Goal: Transaction & Acquisition: Purchase product/service

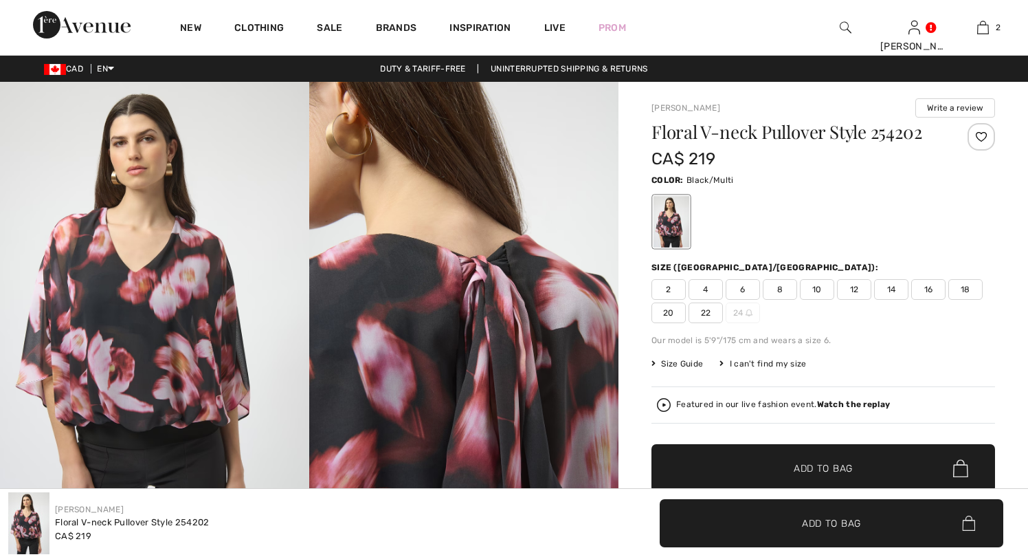
checkbox input "true"
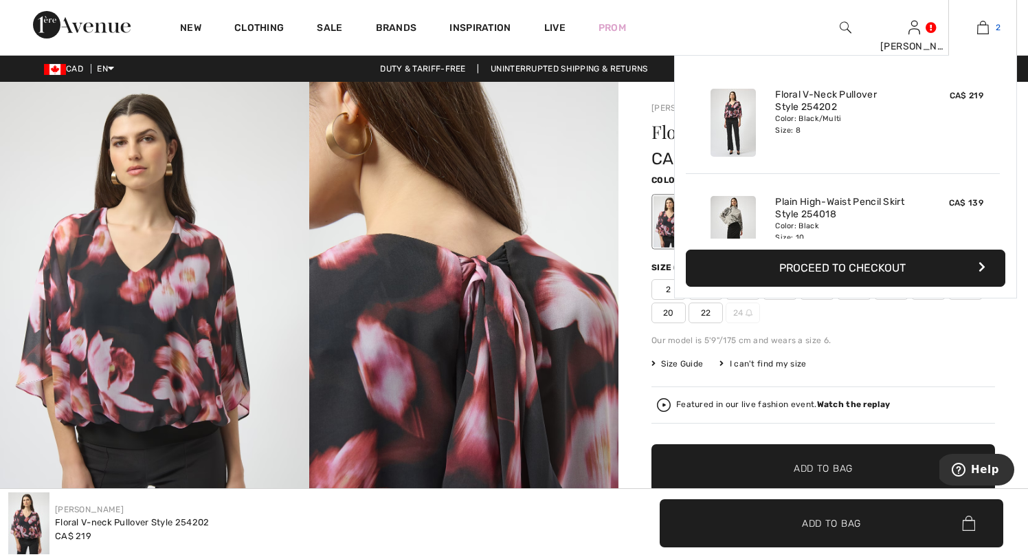
click at [982, 25] on img at bounding box center [983, 27] width 12 height 16
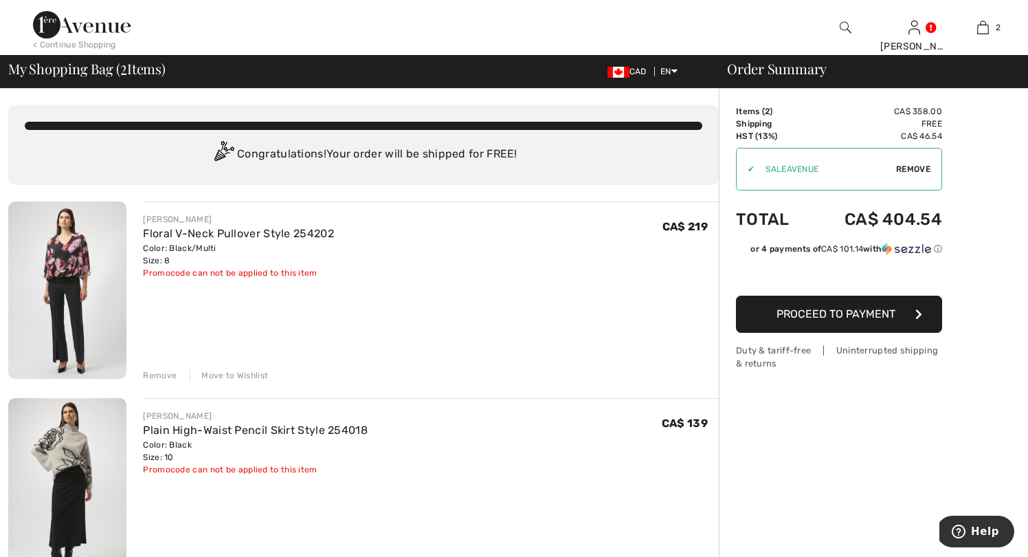
drag, startPoint x: 830, startPoint y: 169, endPoint x: 860, endPoint y: 167, distance: 30.3
click at [830, 169] on input "TEXT" at bounding box center [825, 168] width 142 height 41
drag, startPoint x: 905, startPoint y: 166, endPoint x: 891, endPoint y: 165, distance: 14.5
click at [905, 166] on span "Remove" at bounding box center [913, 169] width 34 height 12
click at [793, 166] on input "TEXT" at bounding box center [820, 168] width 167 height 41
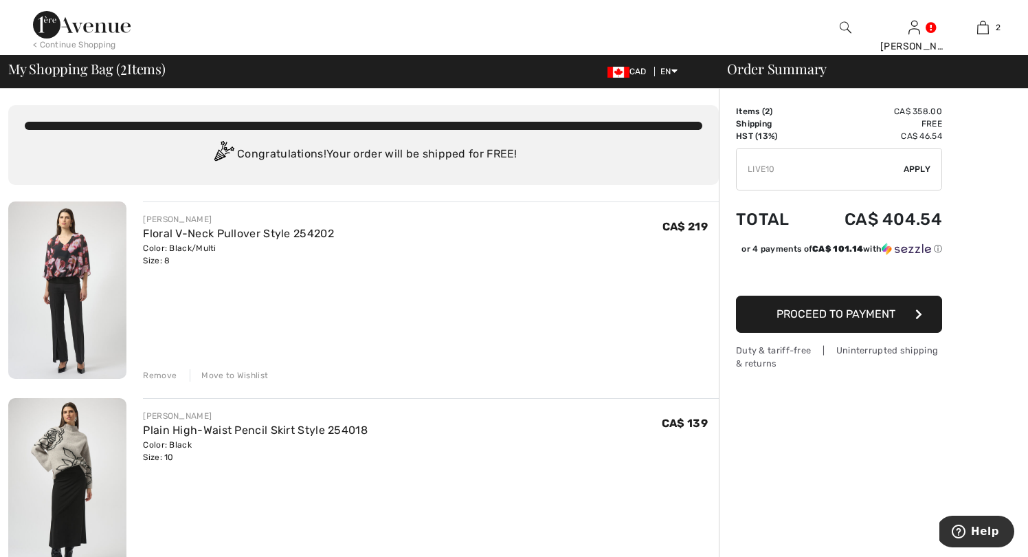
type input "LIVE10"
click at [918, 170] on span "Apply" at bounding box center [917, 169] width 27 height 12
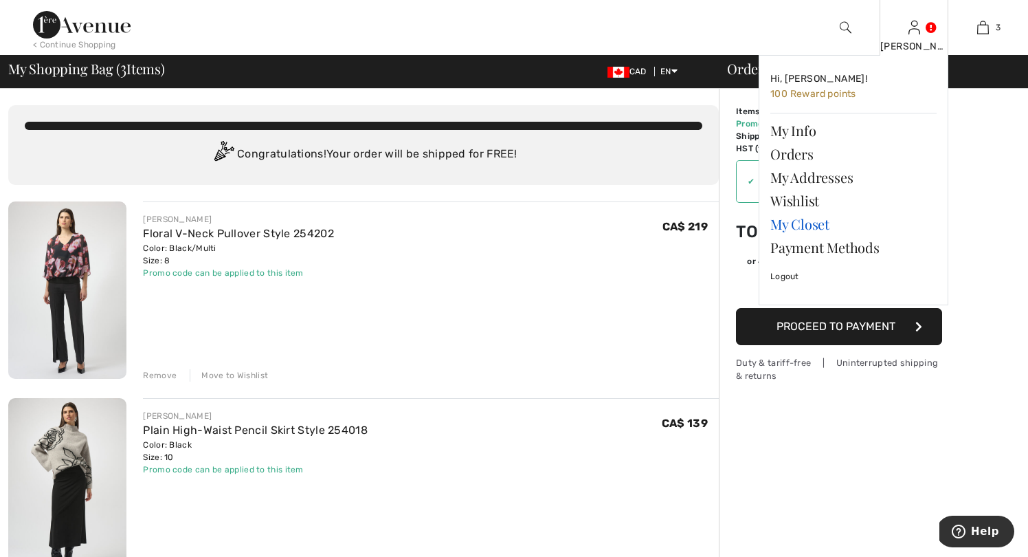
click at [809, 222] on link "My Closet" at bounding box center [853, 223] width 166 height 23
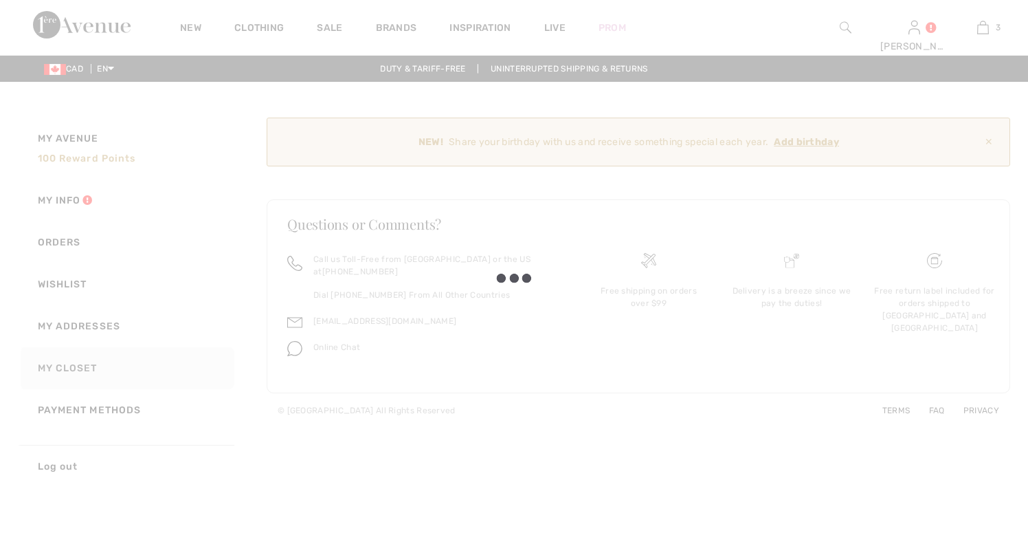
checkbox input "true"
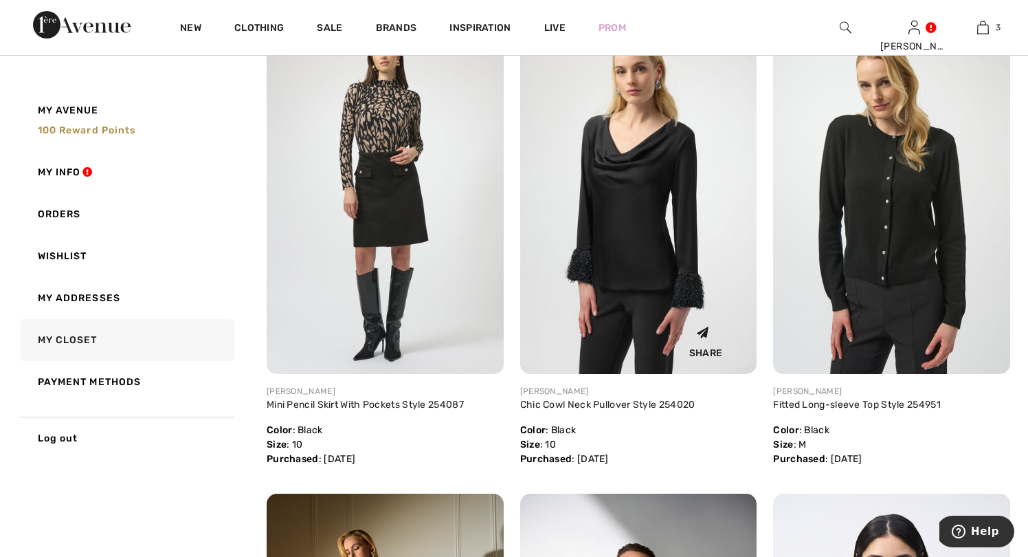
scroll to position [308, 0]
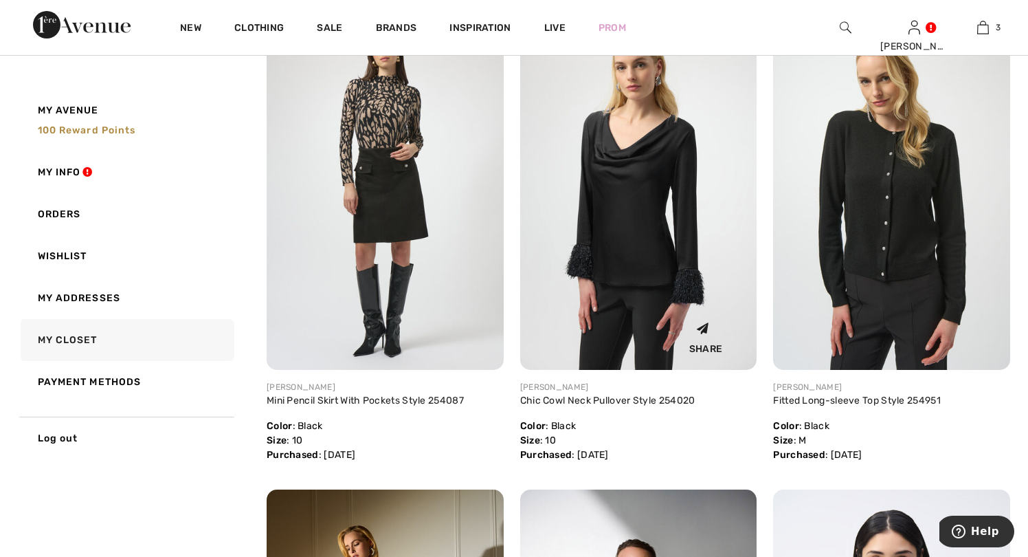
click at [626, 273] on img at bounding box center [638, 192] width 237 height 355
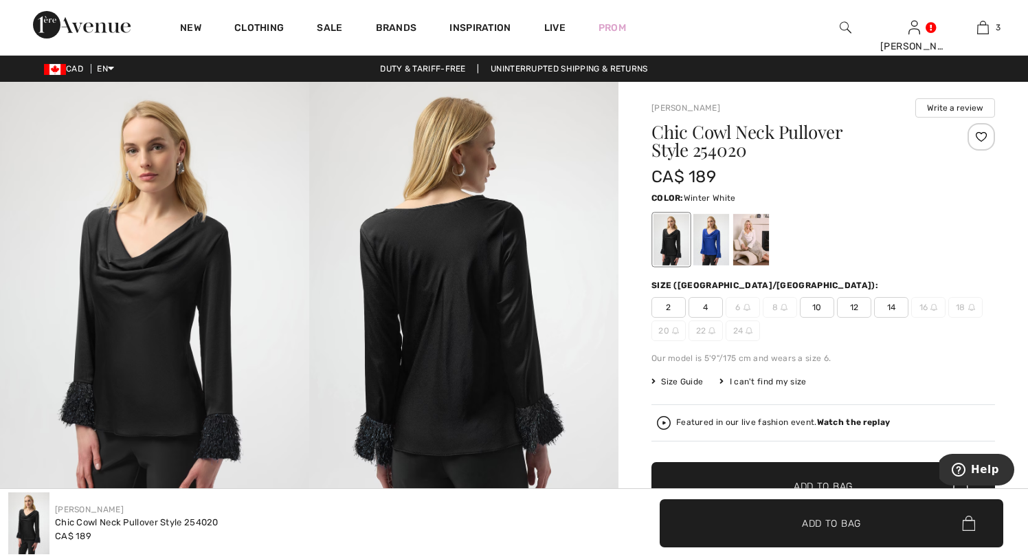
click at [748, 233] on div at bounding box center [751, 240] width 36 height 52
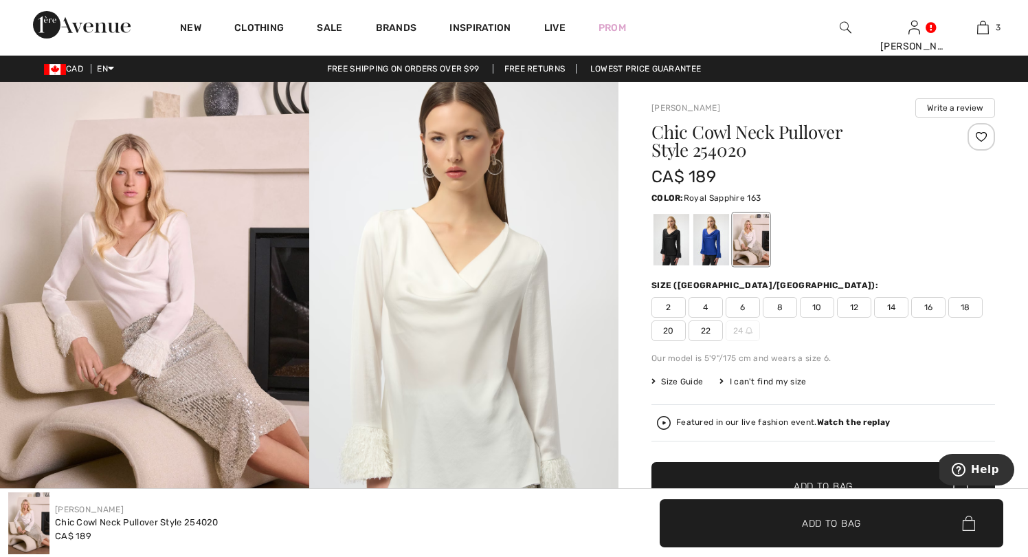
click at [716, 245] on div at bounding box center [711, 240] width 36 height 52
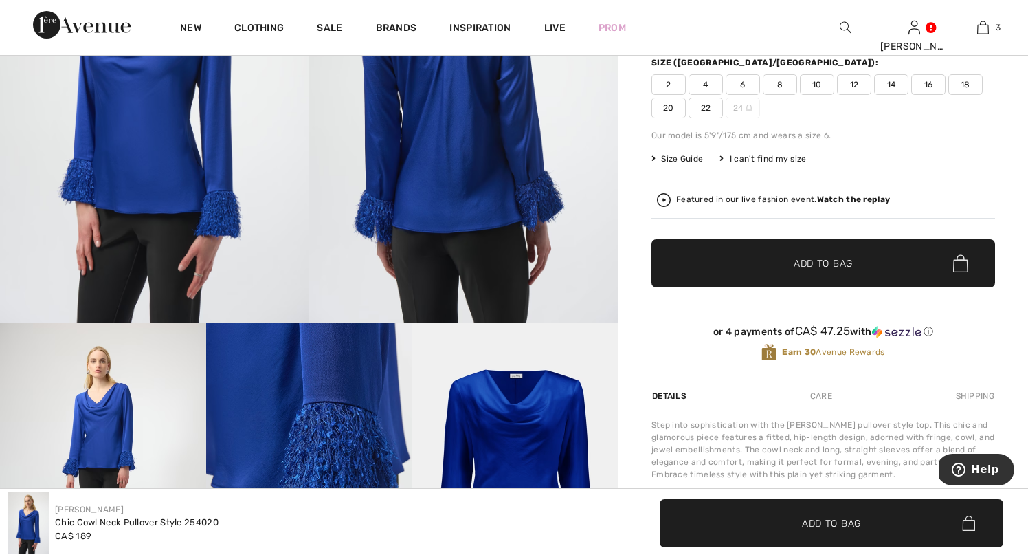
scroll to position [22, 0]
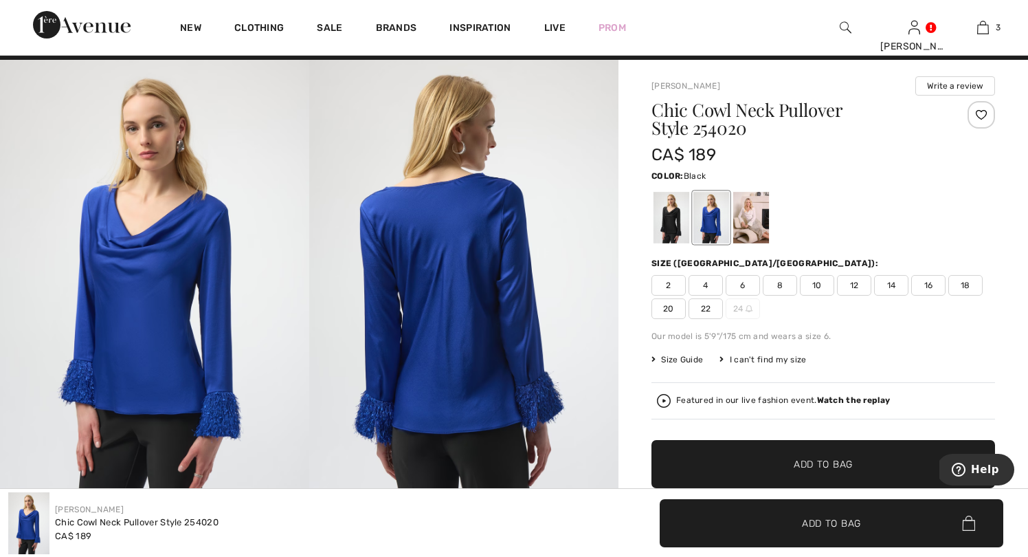
click at [662, 227] on div at bounding box center [671, 218] width 36 height 52
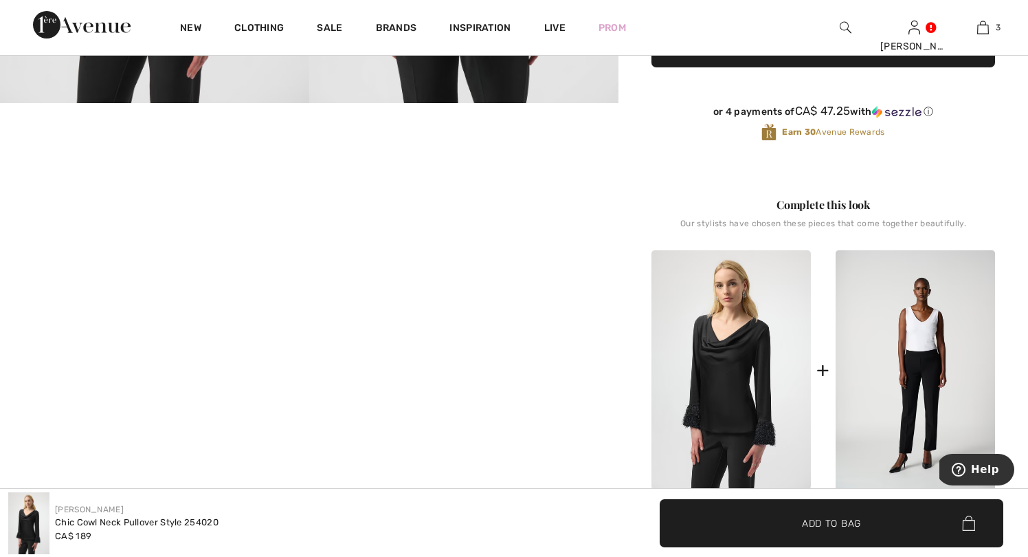
scroll to position [475, 0]
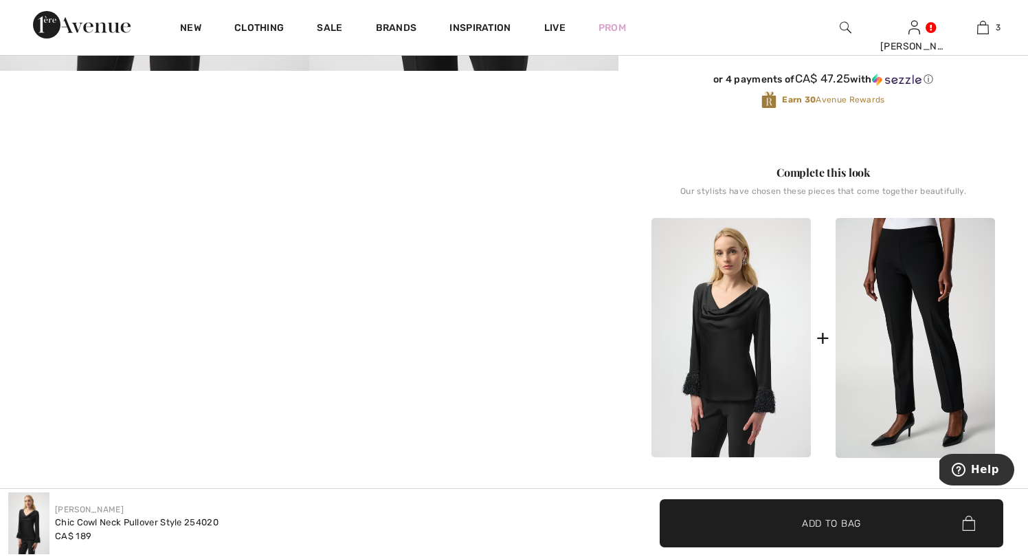
click at [882, 348] on img at bounding box center [915, 338] width 159 height 240
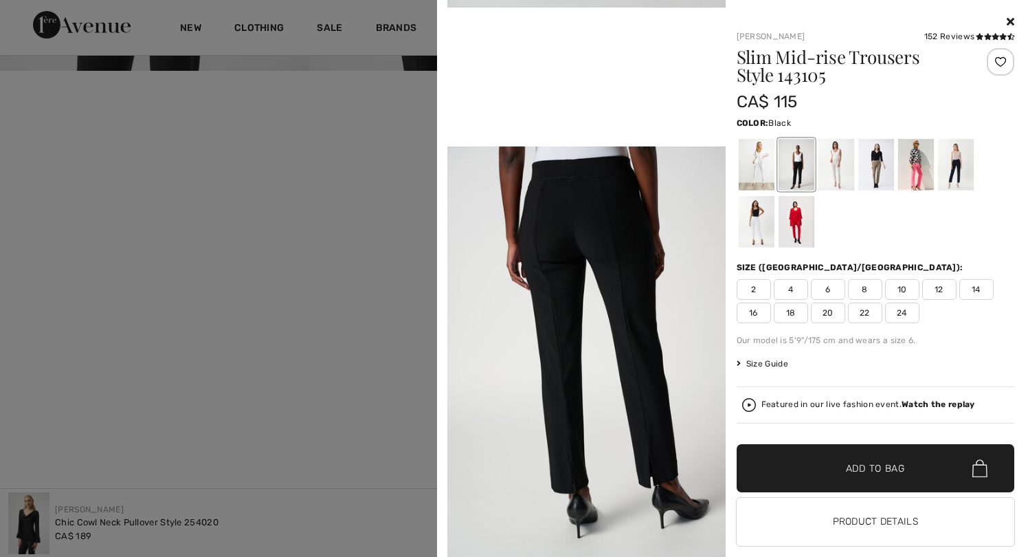
scroll to position [566, 0]
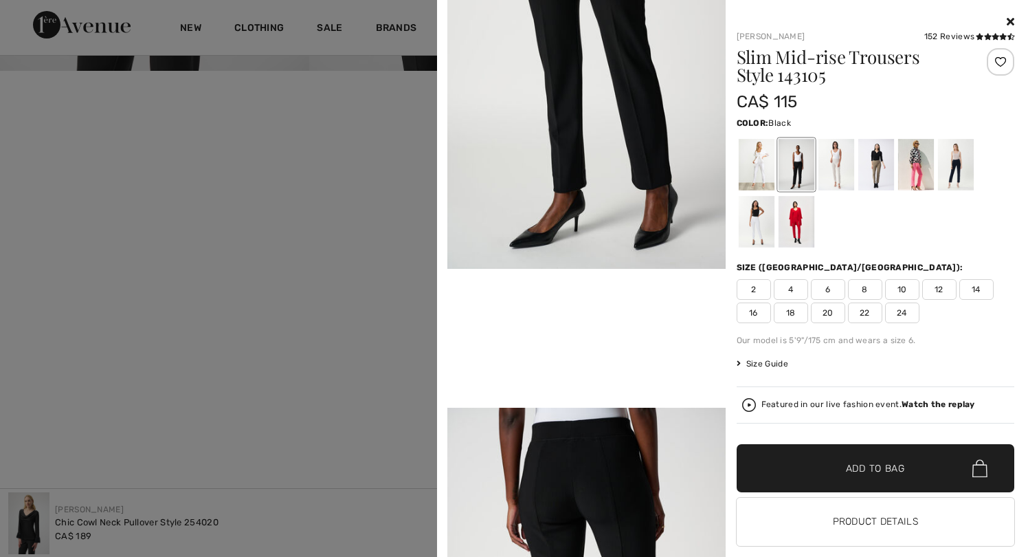
click at [1012, 12] on div "Your browser does not support the video tag. Joseph Ribkoff 152 Reviews 152 Rev…" at bounding box center [729, 288] width 572 height 577
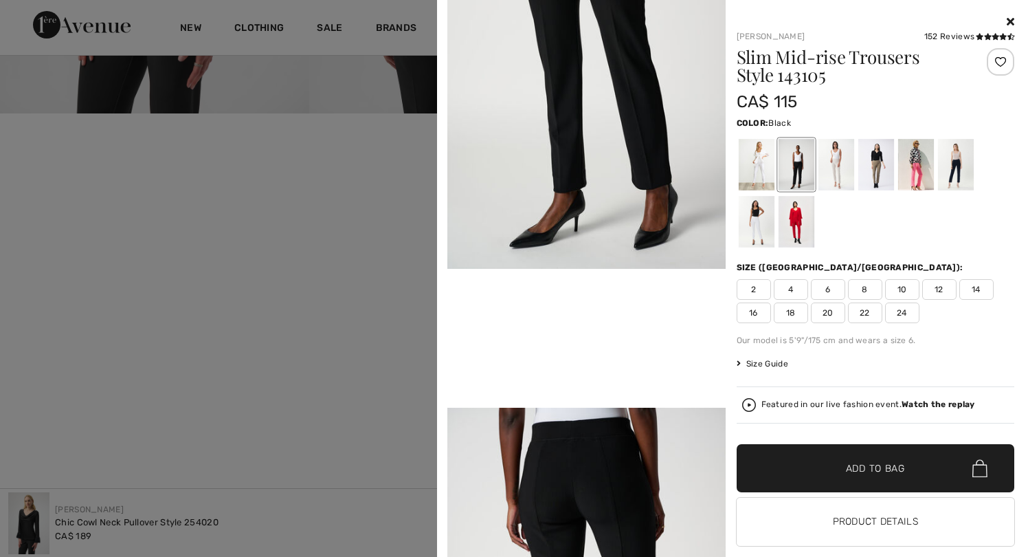
click at [1007, 19] on icon at bounding box center [1011, 21] width 8 height 11
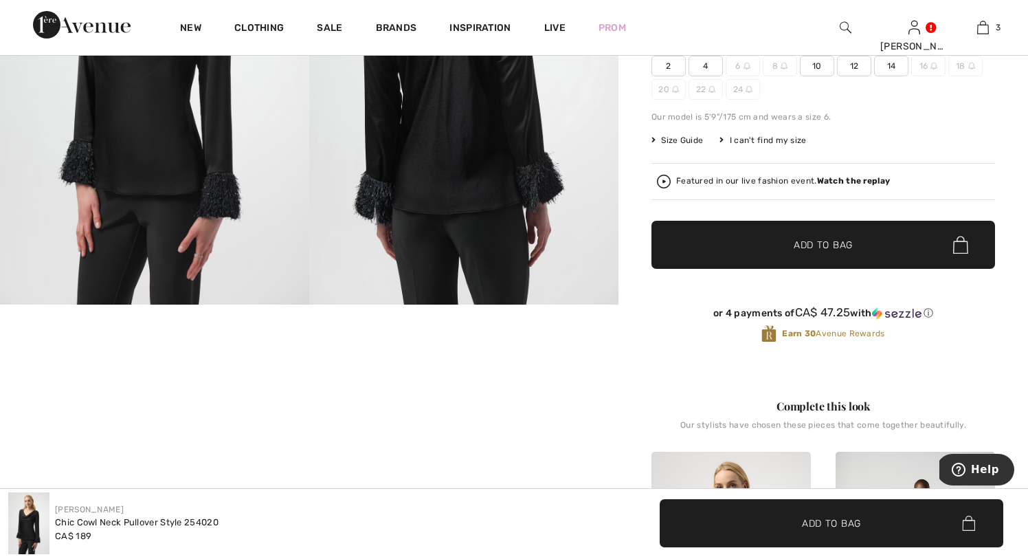
scroll to position [225, 0]
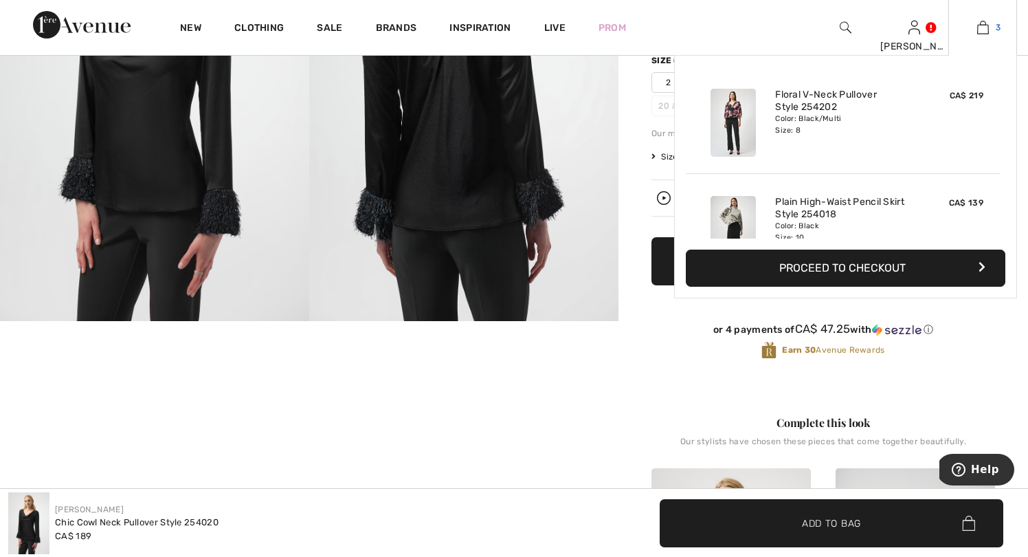
click at [990, 27] on link "3" at bounding box center [982, 27] width 67 height 16
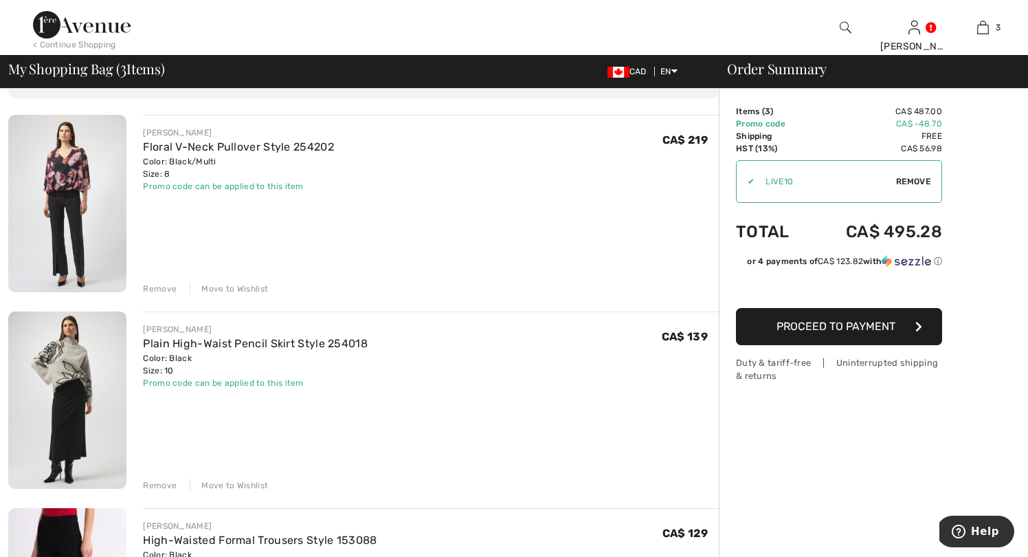
scroll to position [90, 0]
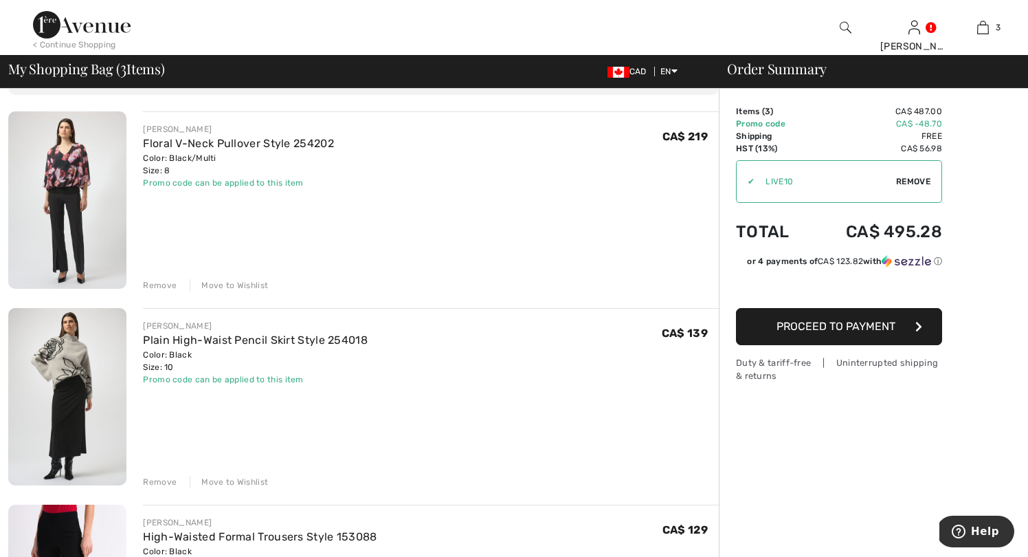
click at [67, 171] on img at bounding box center [67, 199] width 118 height 177
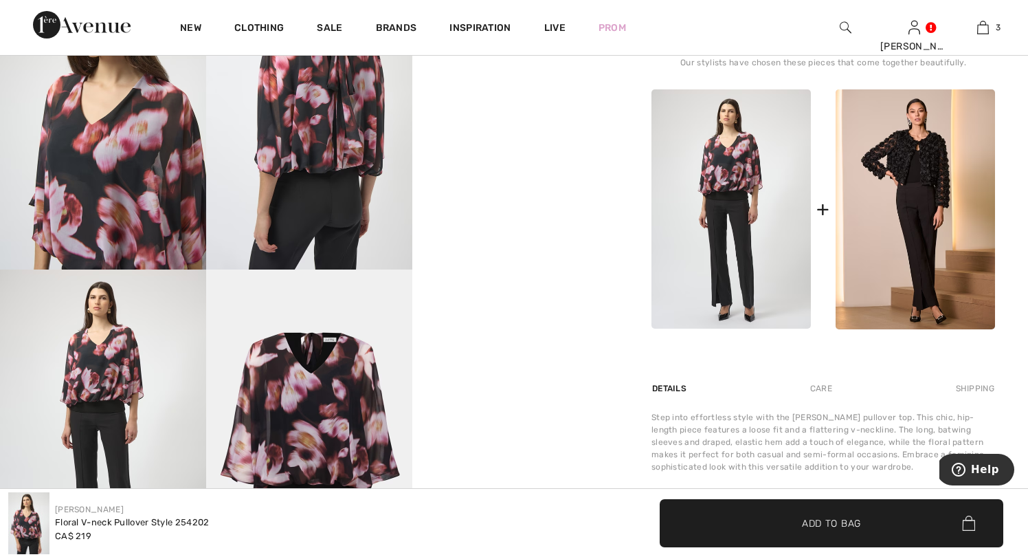
scroll to position [582, 0]
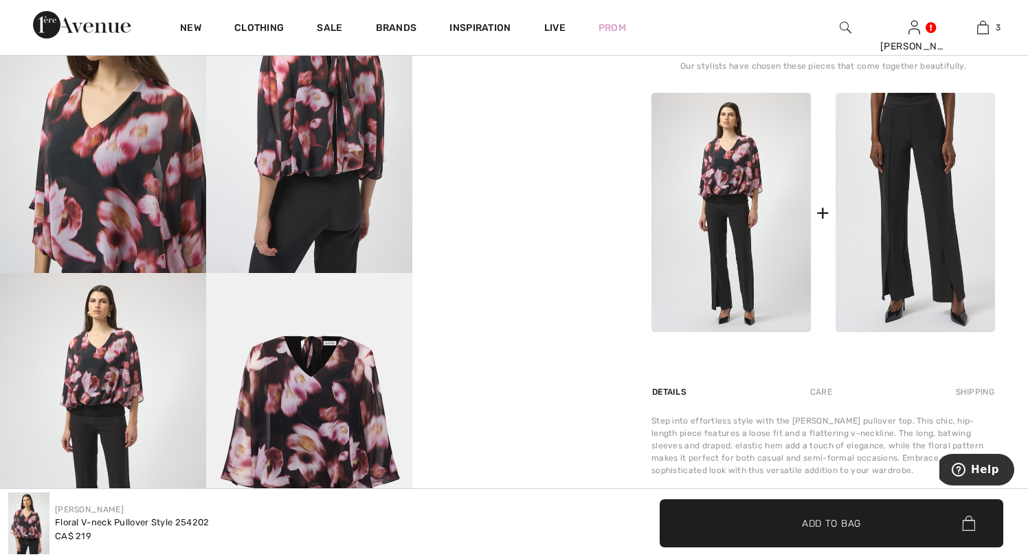
click at [888, 238] on img at bounding box center [915, 213] width 159 height 240
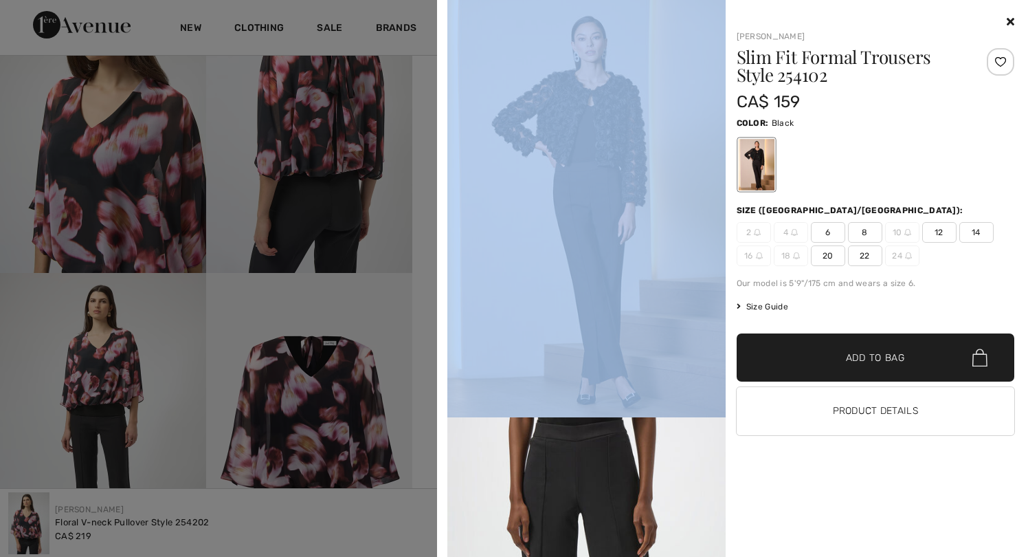
click at [885, 238] on div "Your browser does not support the video tag. [PERSON_NAME] Slim Fit Formal Trou…" at bounding box center [514, 278] width 1028 height 557
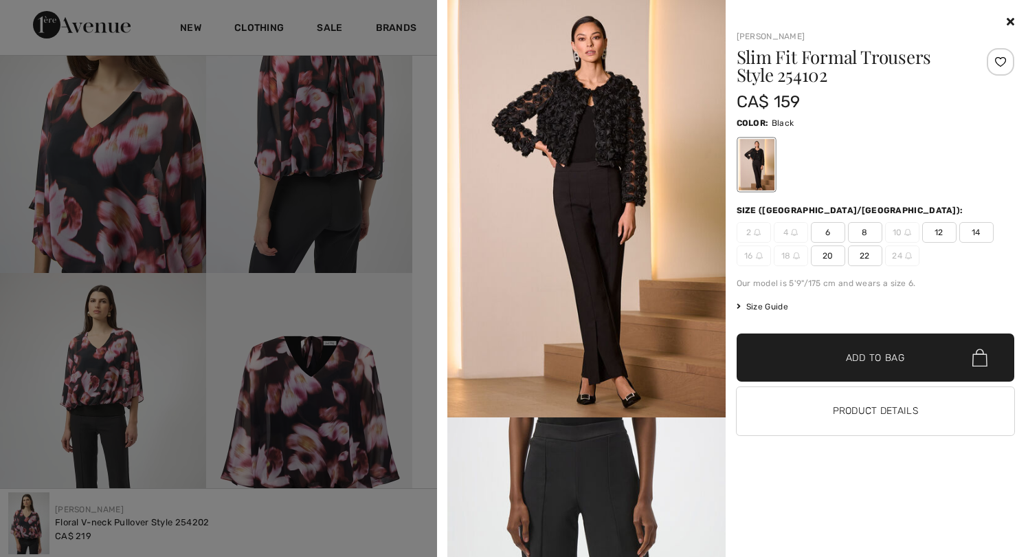
click at [825, 465] on div "[PERSON_NAME] Slim Fit Formal Trousers Style 254102 CA$ 159 Color: Black Size (…" at bounding box center [870, 285] width 289 height 543
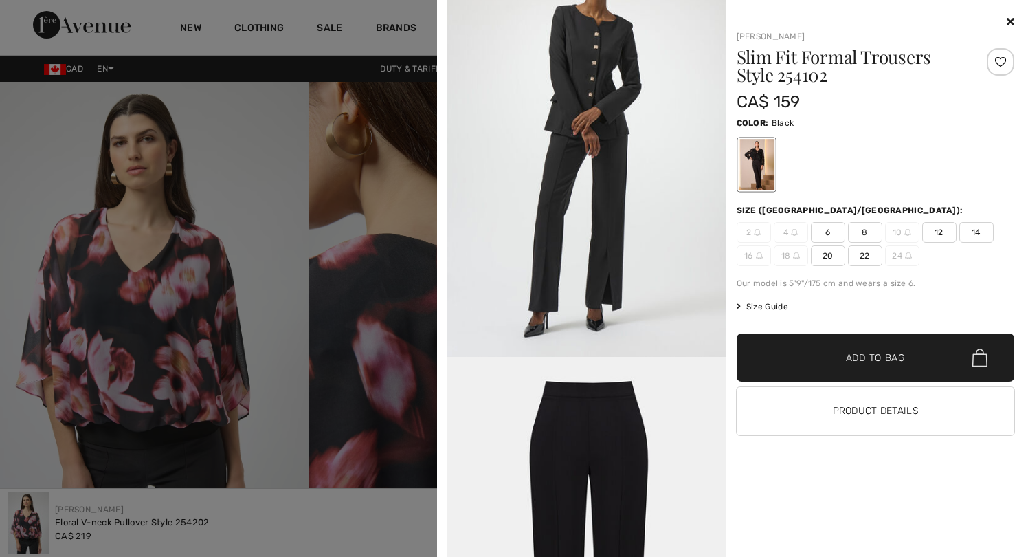
scroll to position [0, 0]
click at [1009, 24] on icon at bounding box center [1011, 21] width 8 height 11
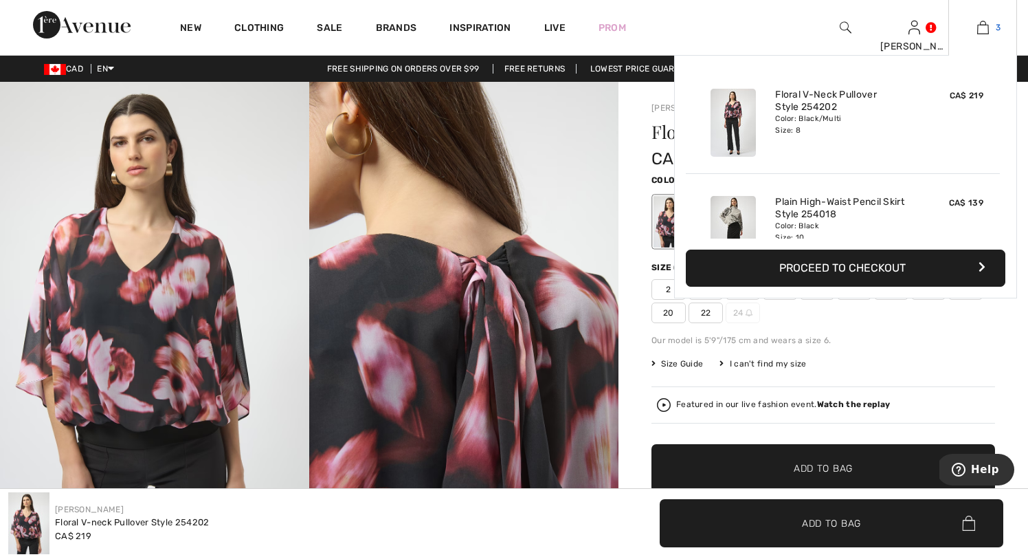
click at [992, 32] on link "3" at bounding box center [982, 27] width 67 height 16
click at [977, 26] on img at bounding box center [983, 27] width 12 height 16
click at [984, 27] on img at bounding box center [983, 27] width 12 height 16
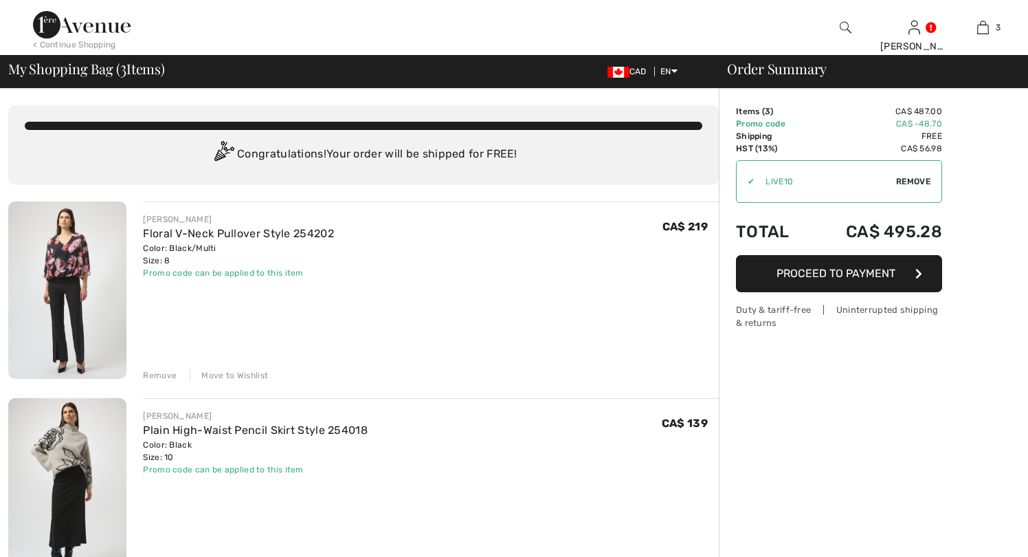
checkbox input "true"
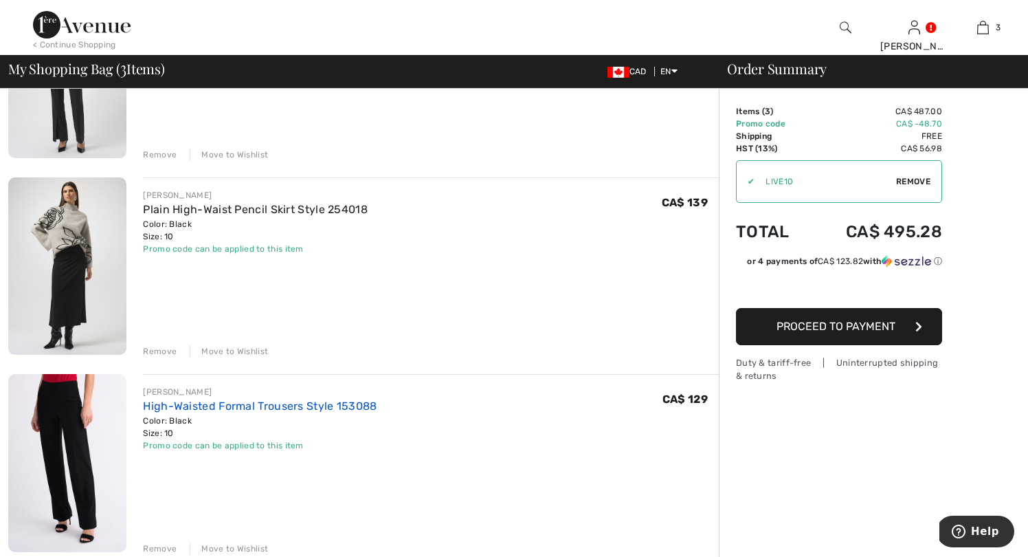
scroll to position [219, 0]
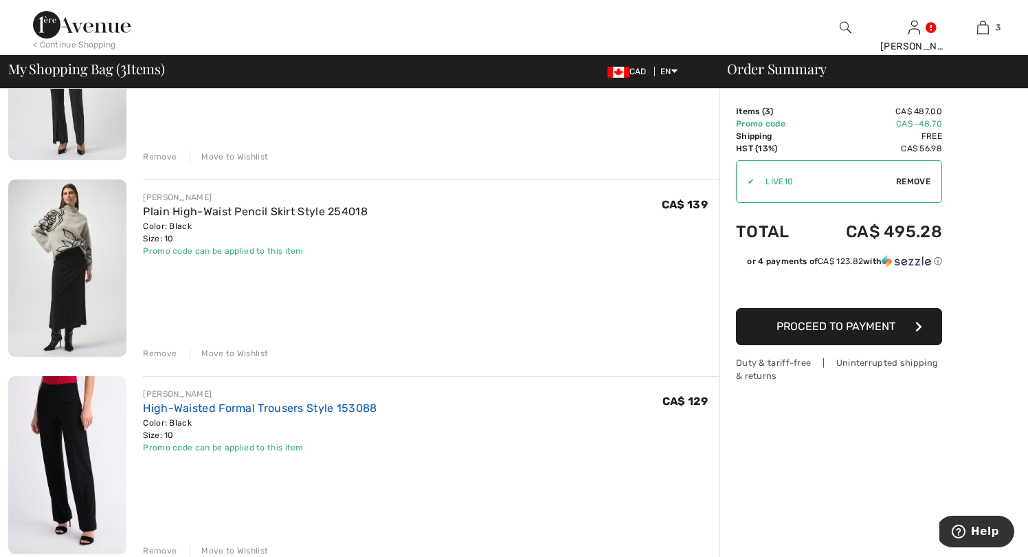
click at [162, 405] on link "High-Waisted Formal Trousers Style 153088" at bounding box center [260, 407] width 234 height 13
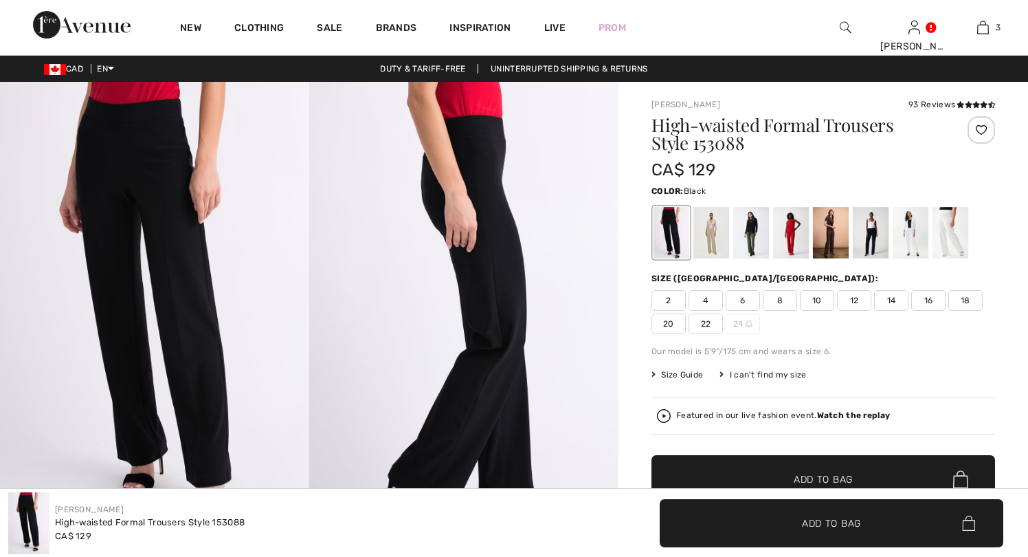
checkbox input "true"
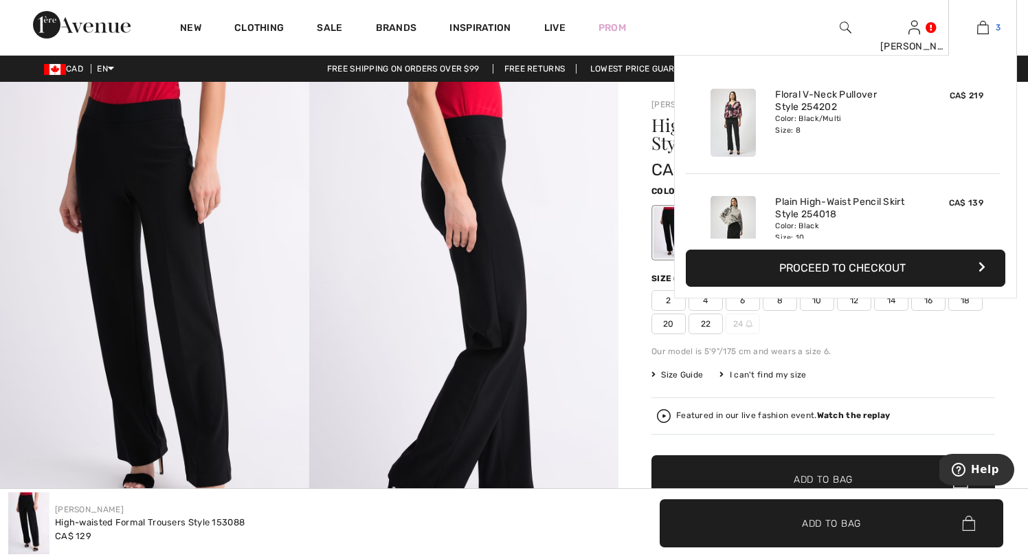
click at [985, 30] on img at bounding box center [983, 27] width 12 height 16
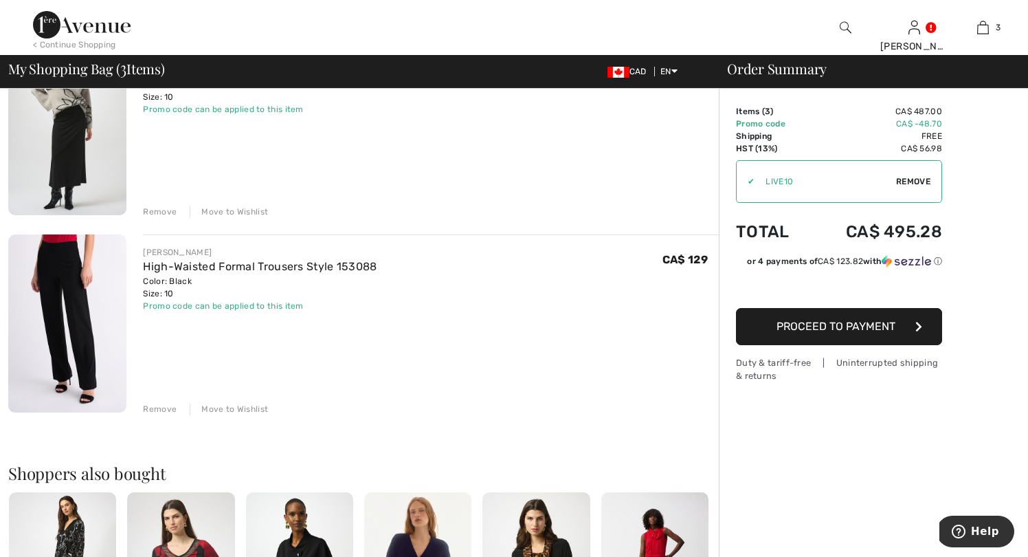
scroll to position [366, 0]
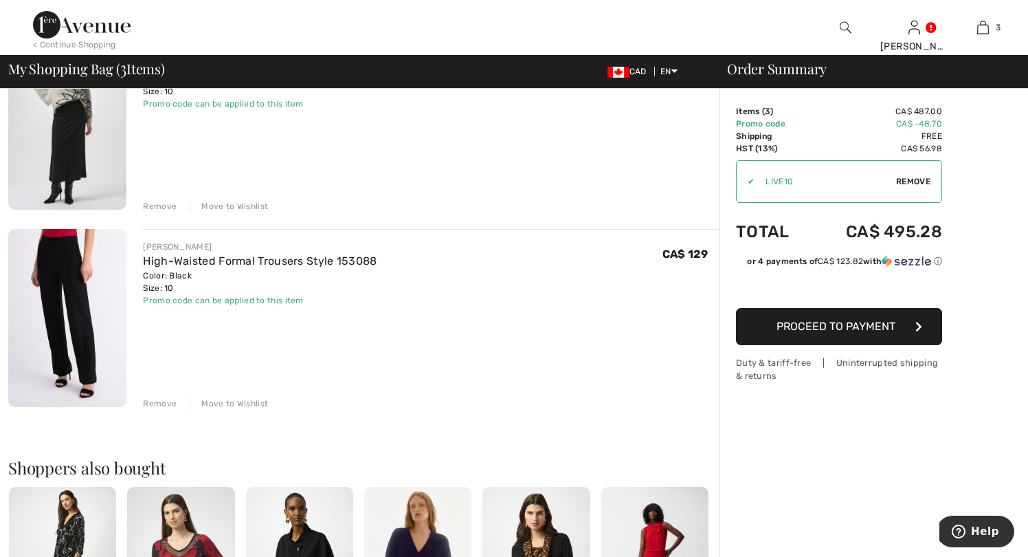
click at [239, 399] on div "Move to Wishlist" at bounding box center [229, 403] width 78 height 12
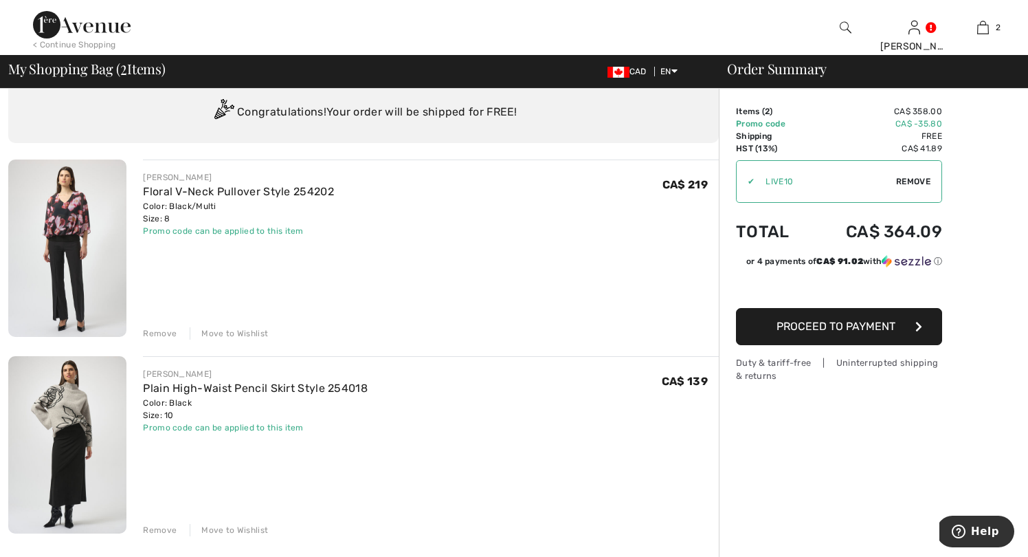
scroll to position [41, 0]
click at [191, 389] on link "Plain High-Waist Pencil Skirt Style 254018" at bounding box center [255, 388] width 225 height 13
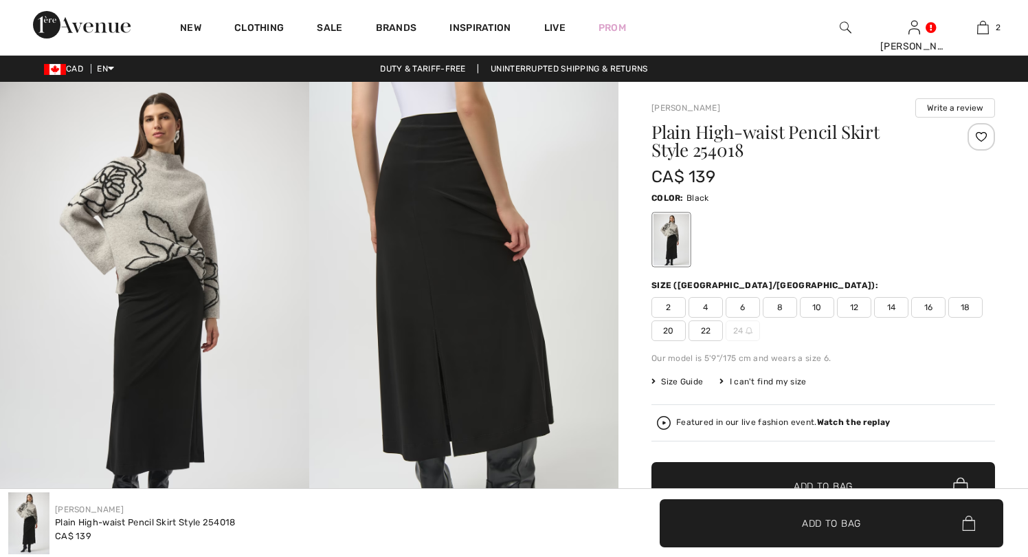
checkbox input "true"
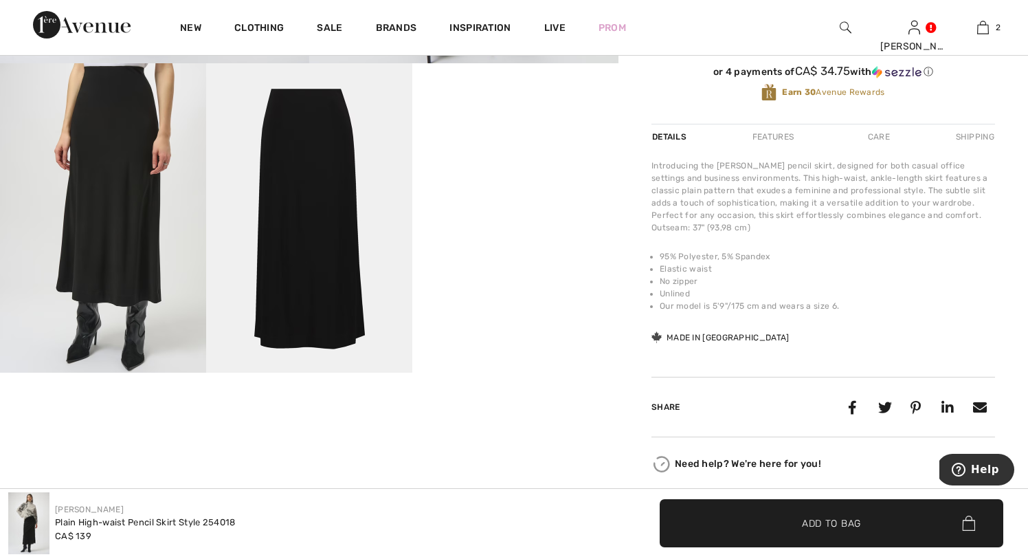
scroll to position [488, 0]
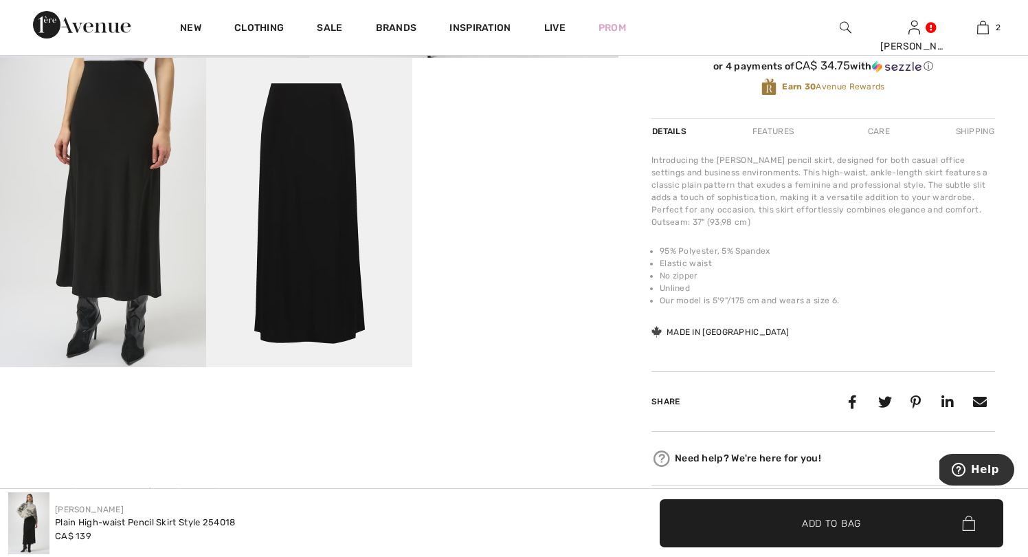
click at [547, 161] on video "Your browser does not support the video tag." at bounding box center [515, 109] width 206 height 103
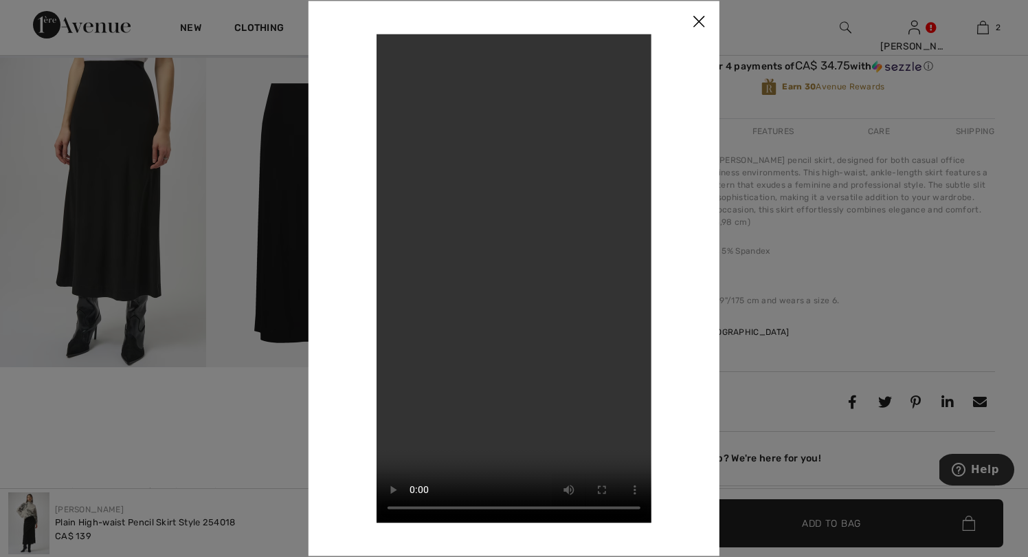
click at [888, 275] on div at bounding box center [514, 278] width 1028 height 557
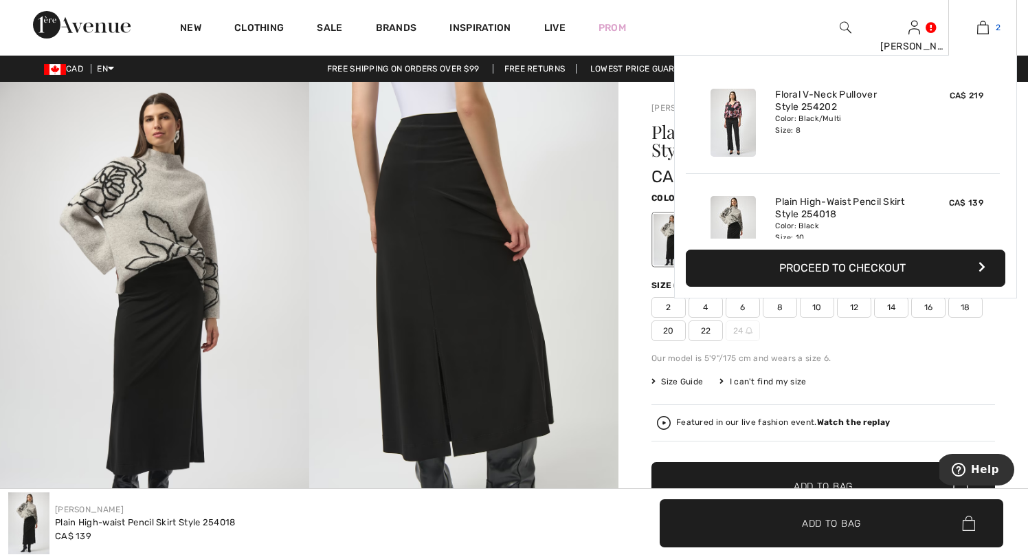
scroll to position [0, 0]
click at [850, 268] on button "Proceed to Checkout" at bounding box center [846, 267] width 320 height 37
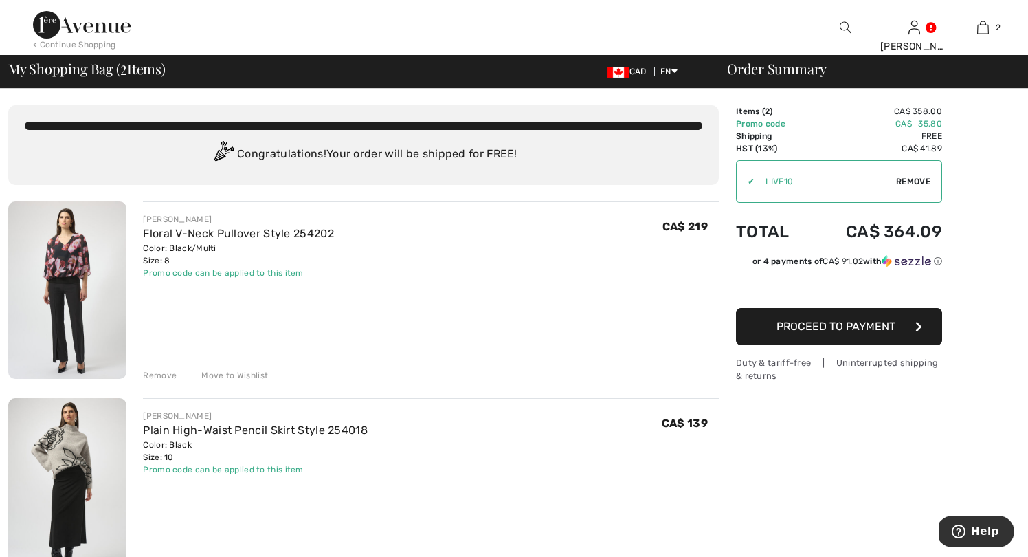
click at [837, 326] on span "Proceed to Payment" at bounding box center [835, 326] width 119 height 13
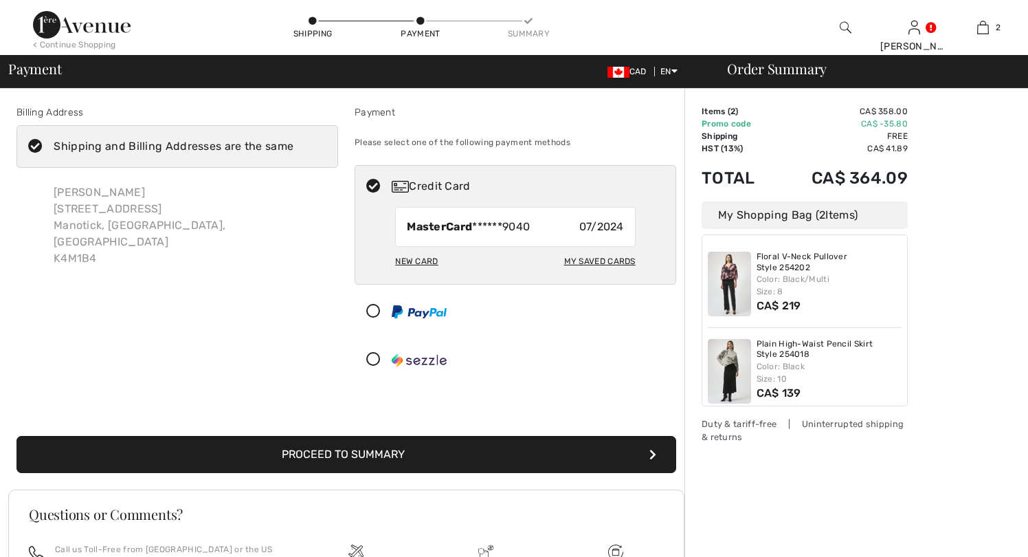
checkbox input "true"
click at [591, 262] on div "My Saved Cards" at bounding box center [599, 260] width 71 height 23
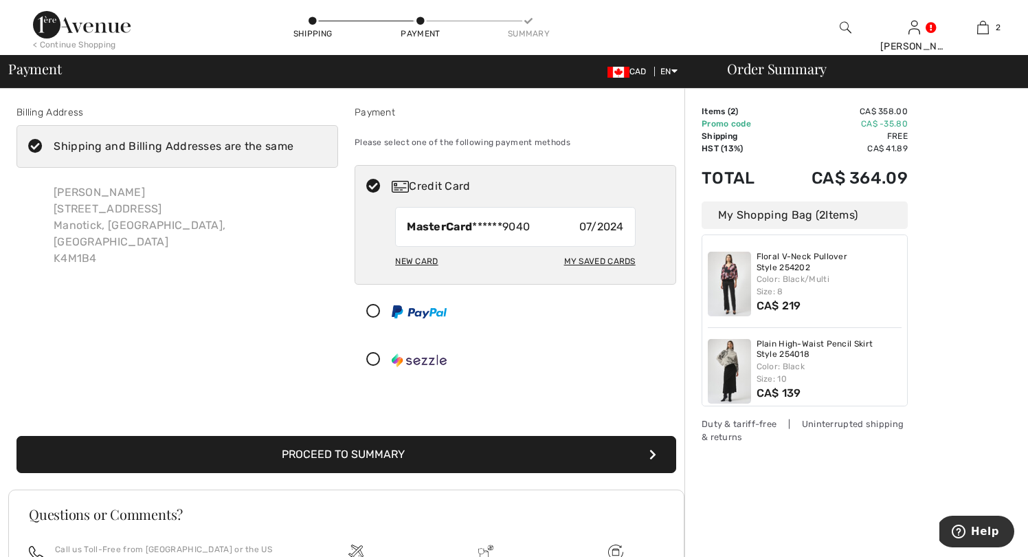
radio input "true"
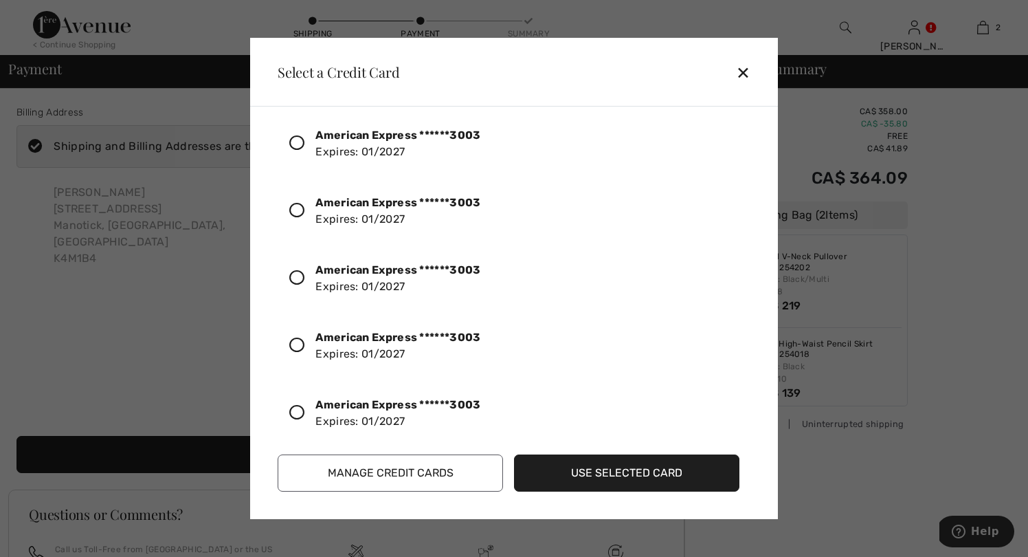
scroll to position [30, 0]
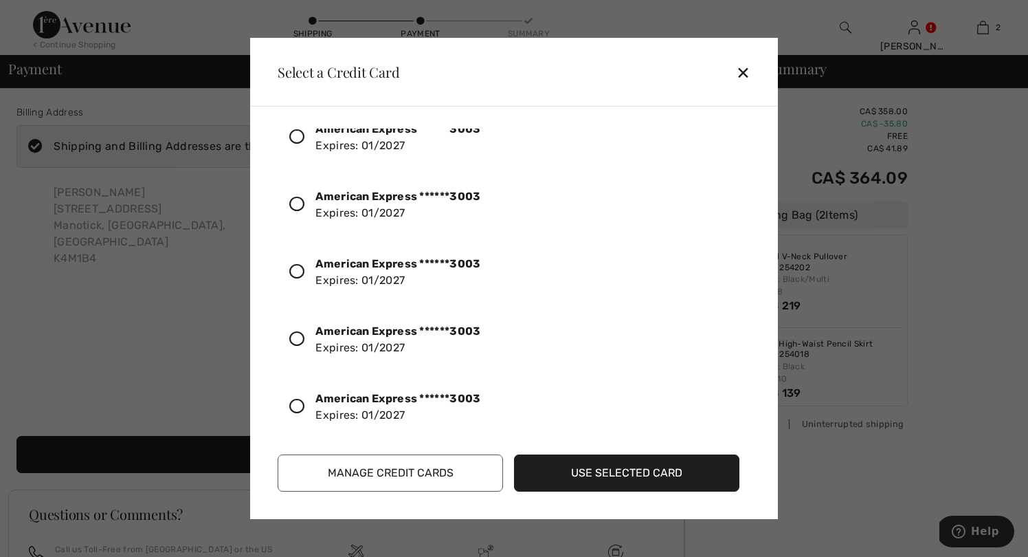
click at [298, 269] on icon at bounding box center [296, 271] width 15 height 15
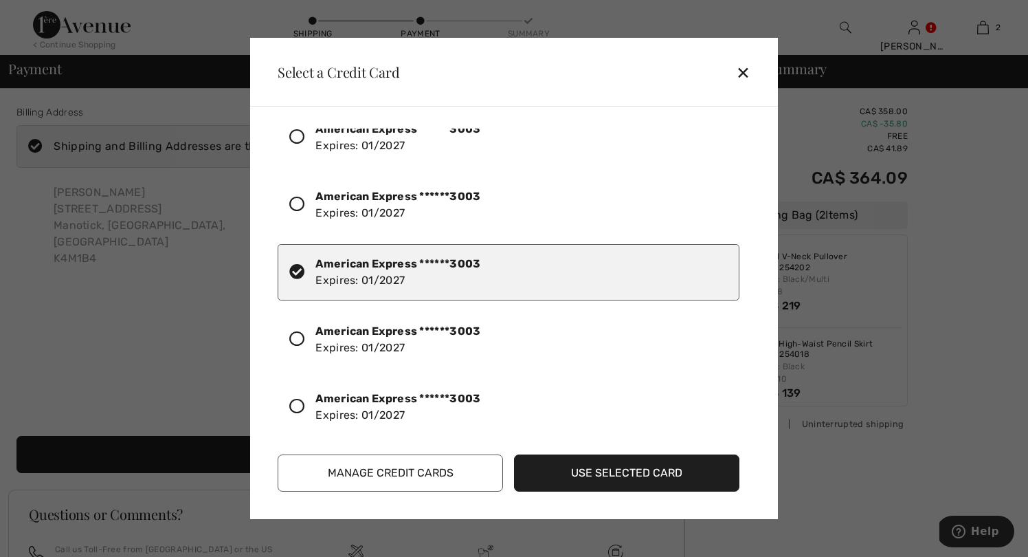
click at [611, 471] on button "Use Selected Card" at bounding box center [626, 472] width 225 height 37
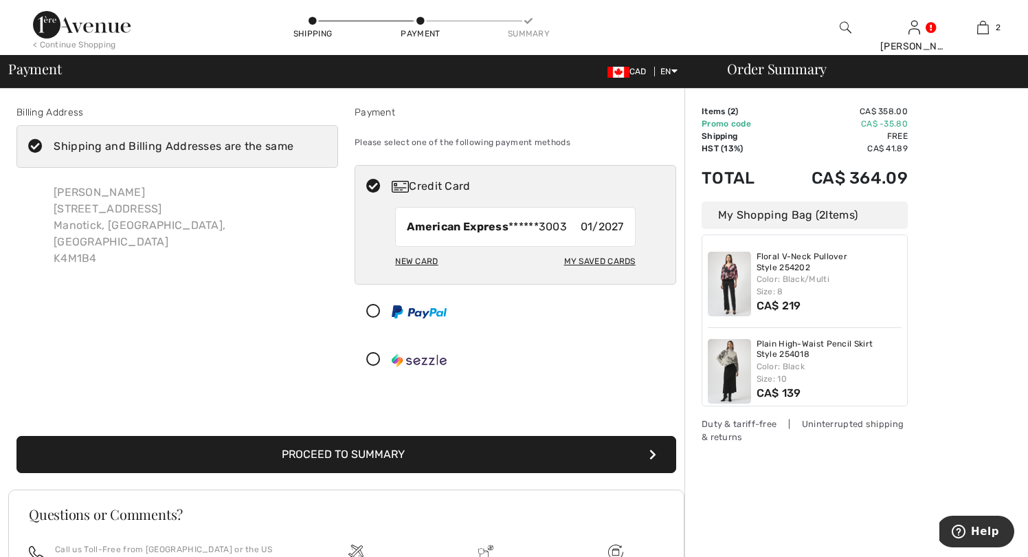
click at [441, 451] on button "Proceed to Summary" at bounding box center [346, 454] width 660 height 37
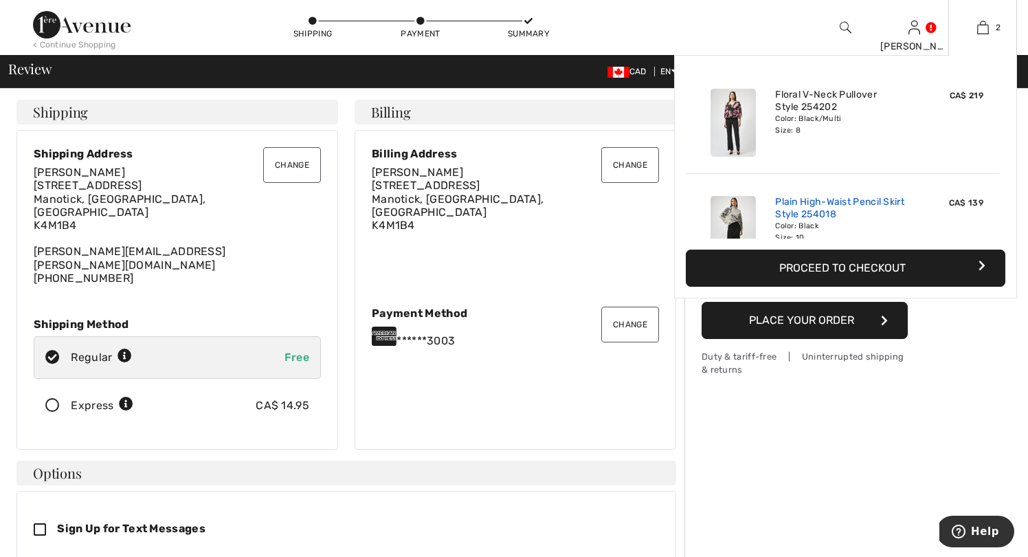
click at [801, 207] on link "Plain High-Waist Pencil Skirt Style 254018" at bounding box center [842, 208] width 135 height 25
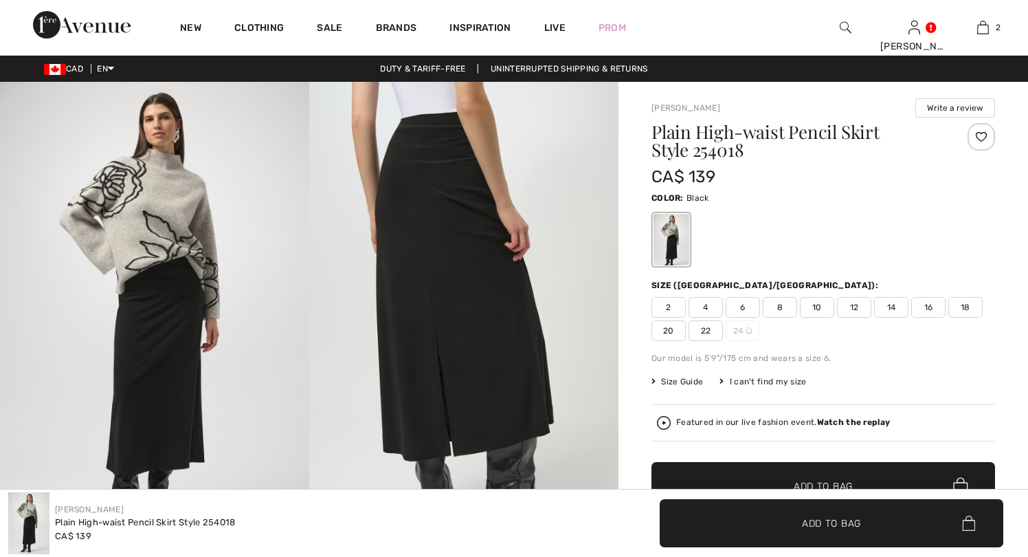
checkbox input "true"
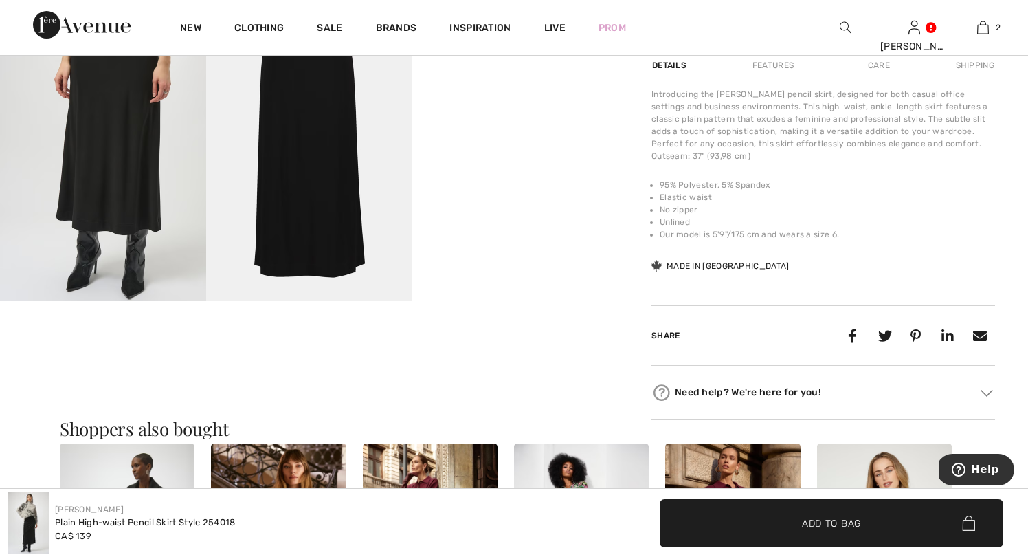
click at [508, 95] on video "Your browser does not support the video tag." at bounding box center [515, 43] width 206 height 103
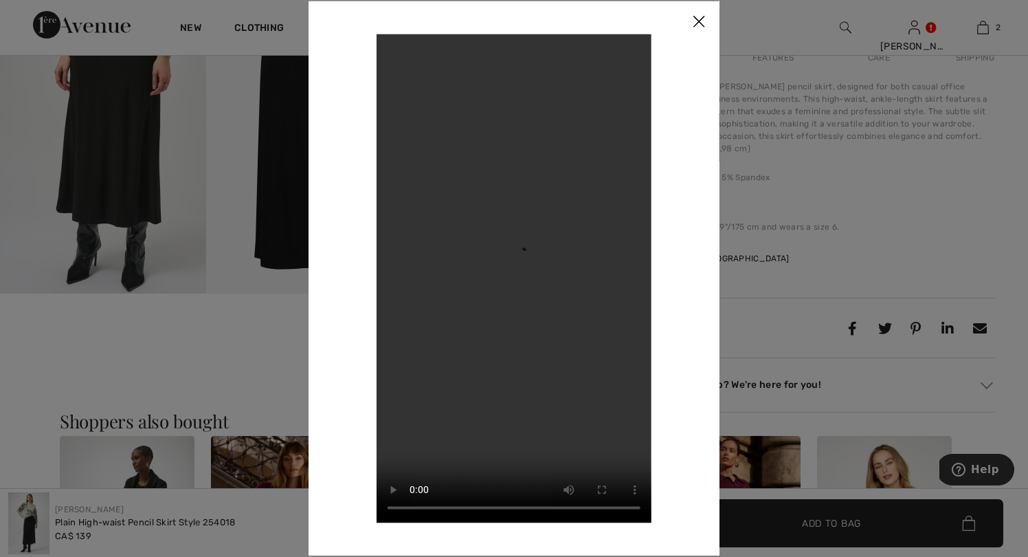
scroll to position [559, 0]
click at [778, 339] on div at bounding box center [514, 278] width 1028 height 557
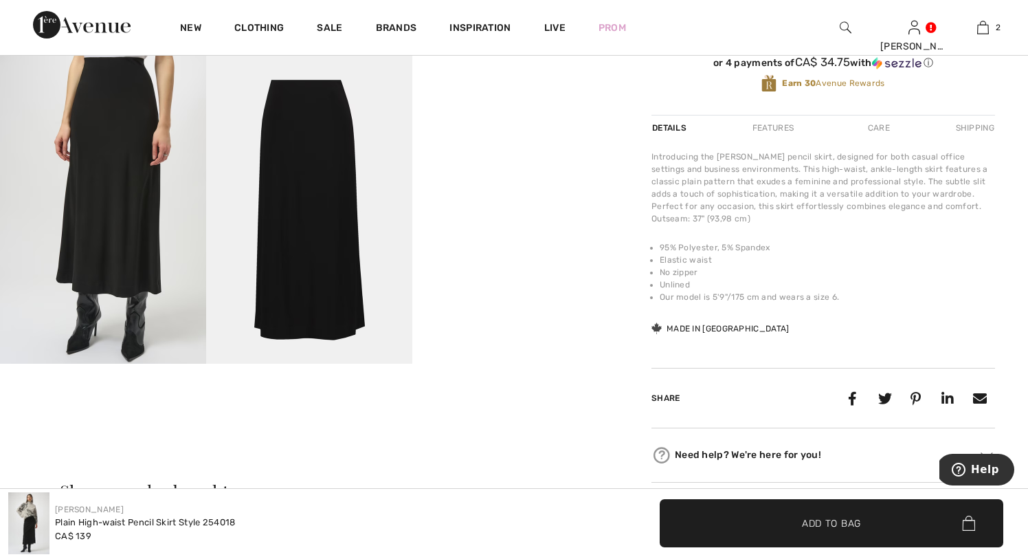
scroll to position [486, 0]
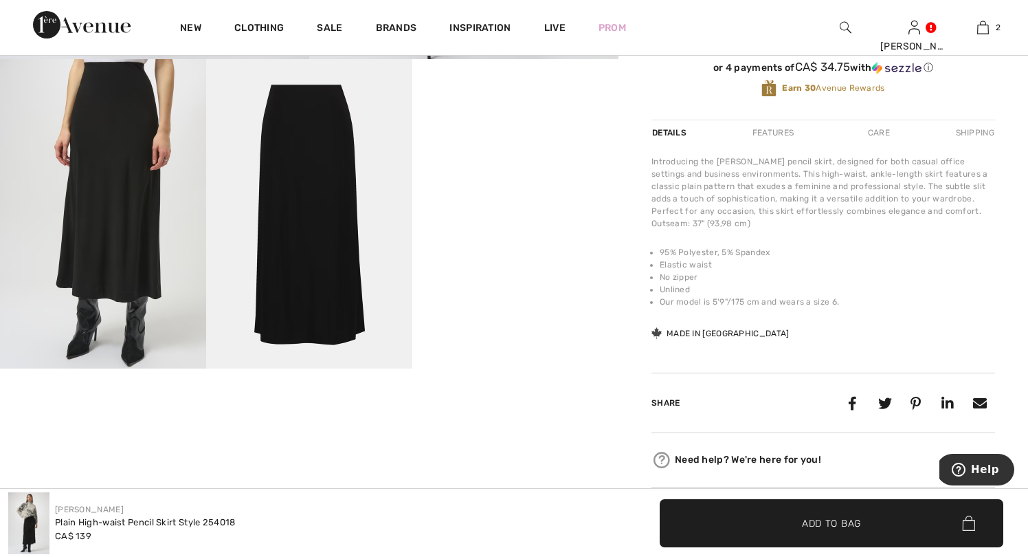
click at [533, 162] on video "Your browser does not support the video tag." at bounding box center [515, 110] width 206 height 103
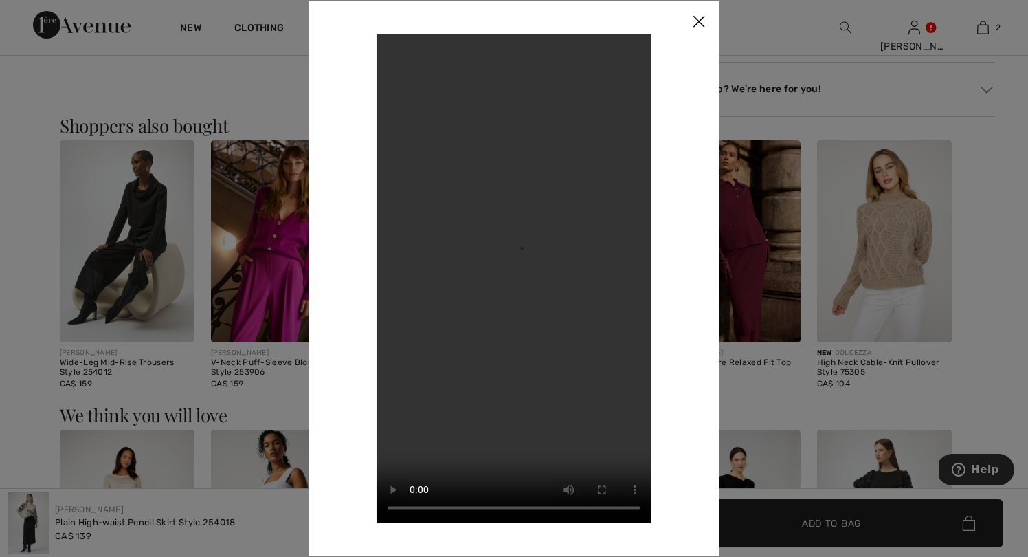
scroll to position [859, 0]
drag, startPoint x: 695, startPoint y: 20, endPoint x: 710, endPoint y: 49, distance: 32.3
click at [695, 20] on img at bounding box center [698, 22] width 41 height 43
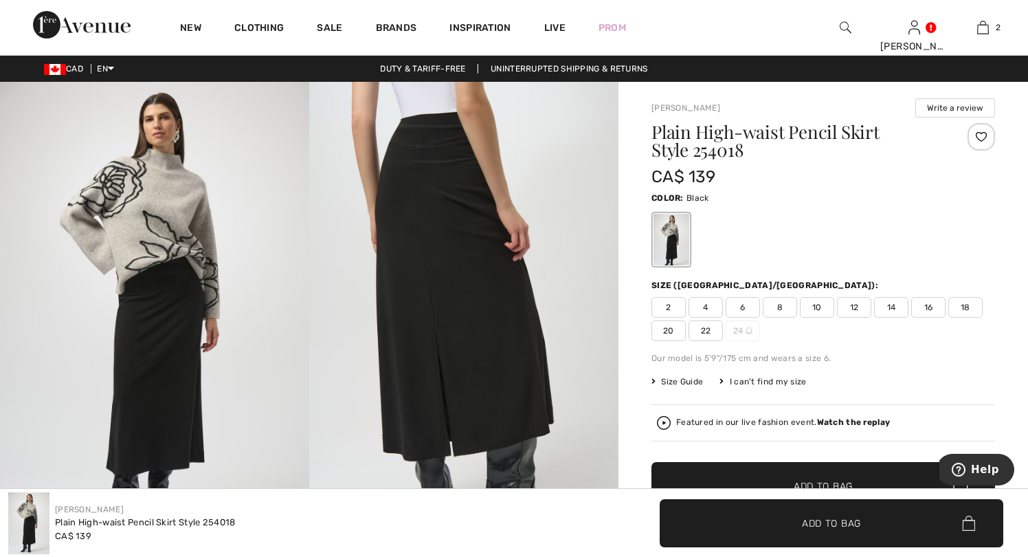
scroll to position [0, 0]
click at [841, 25] on img at bounding box center [846, 27] width 12 height 16
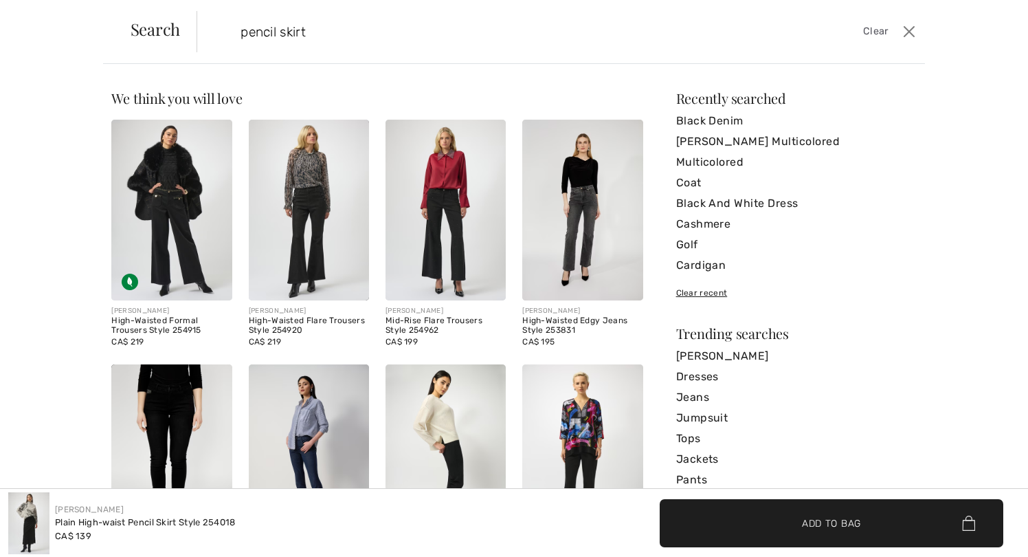
type input "pencil skirt"
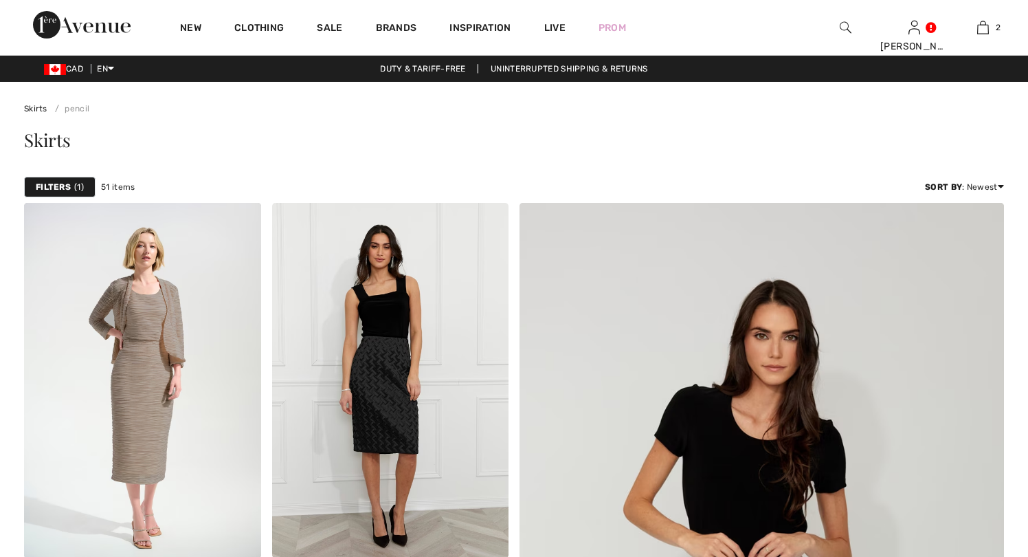
checkbox input "true"
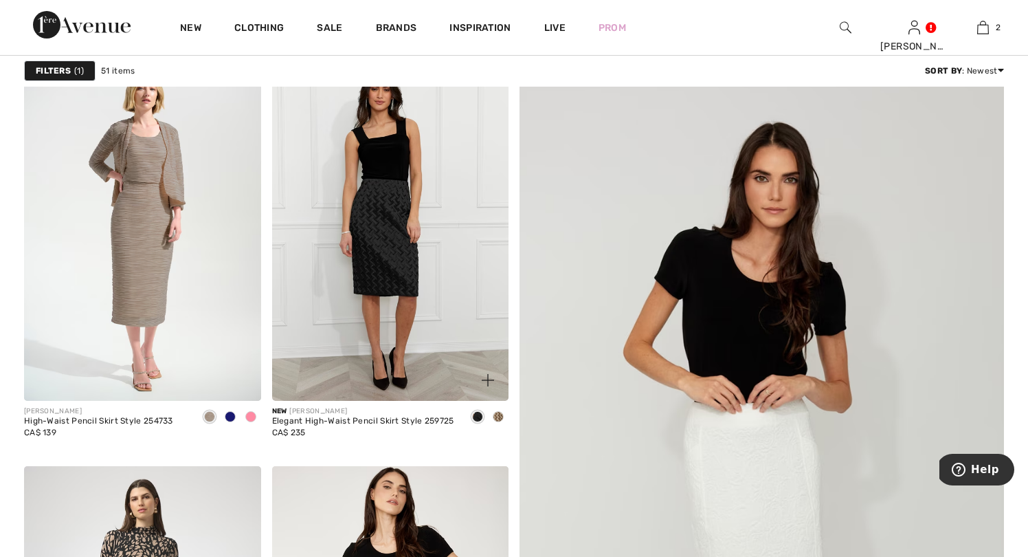
scroll to position [153, 0]
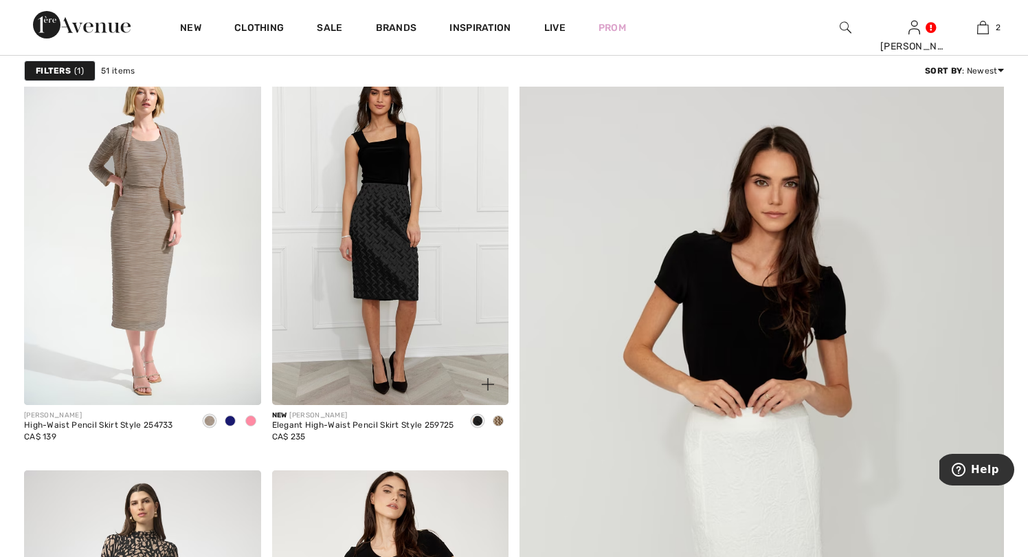
click at [394, 264] on img at bounding box center [390, 226] width 237 height 355
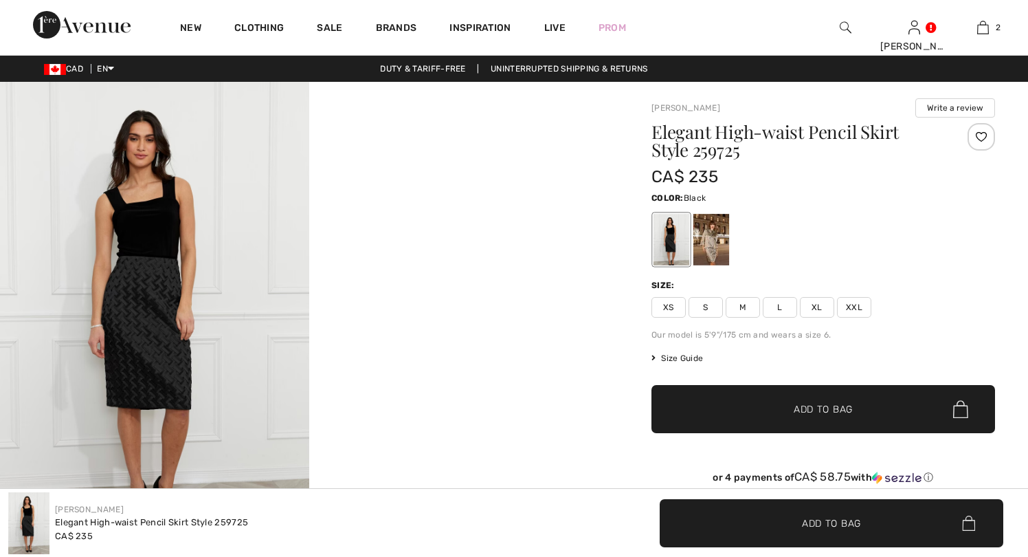
checkbox input "true"
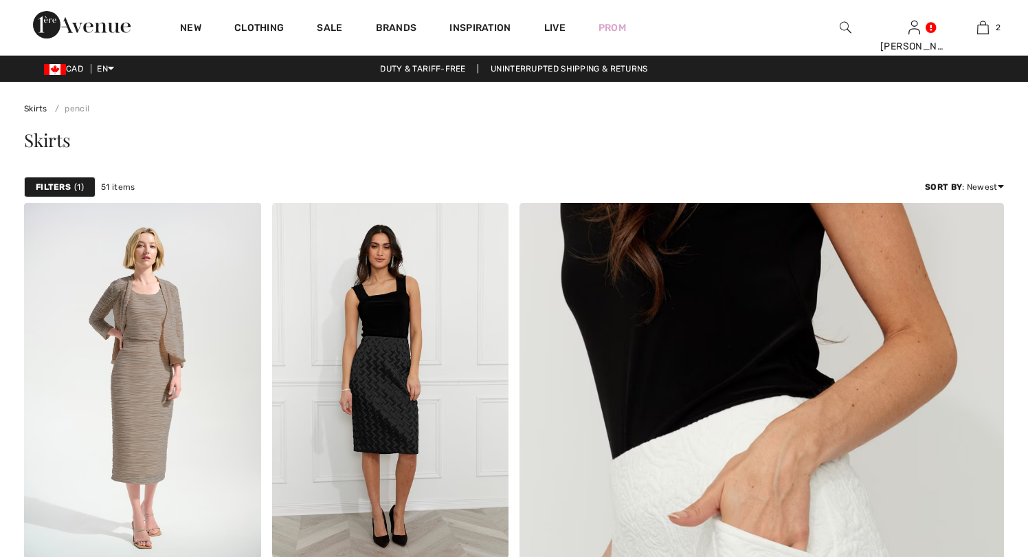
checkbox input "true"
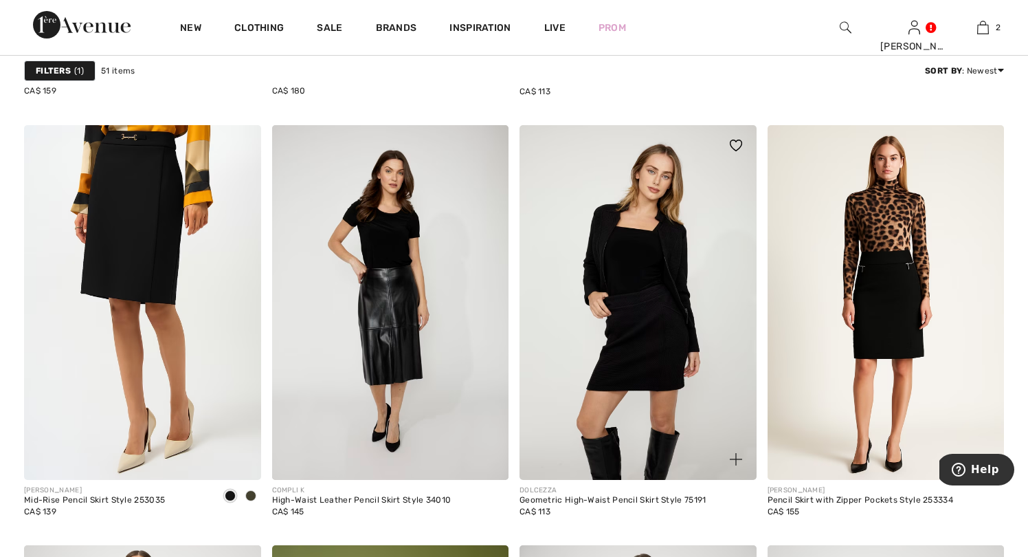
scroll to position [920, 0]
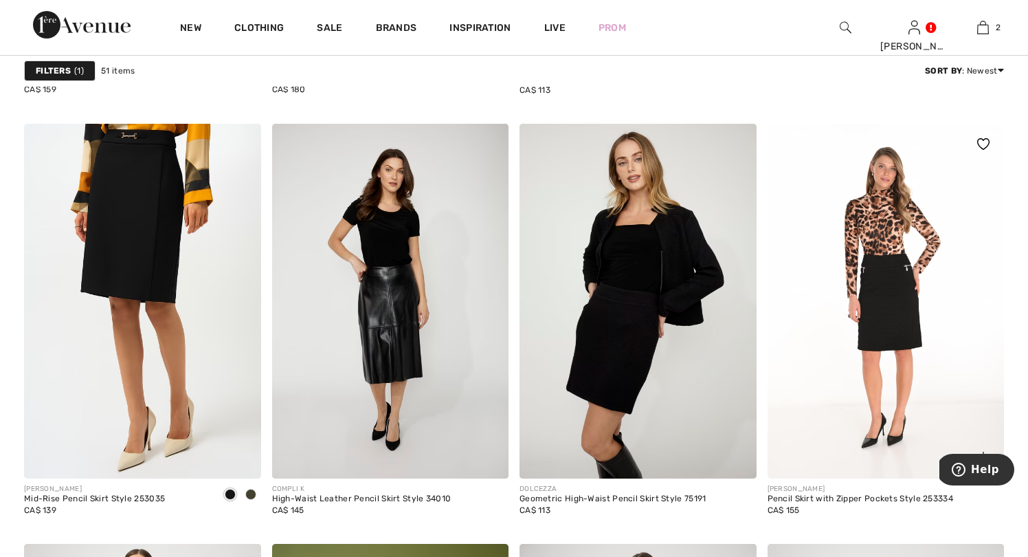
click at [890, 336] on img at bounding box center [886, 301] width 237 height 355
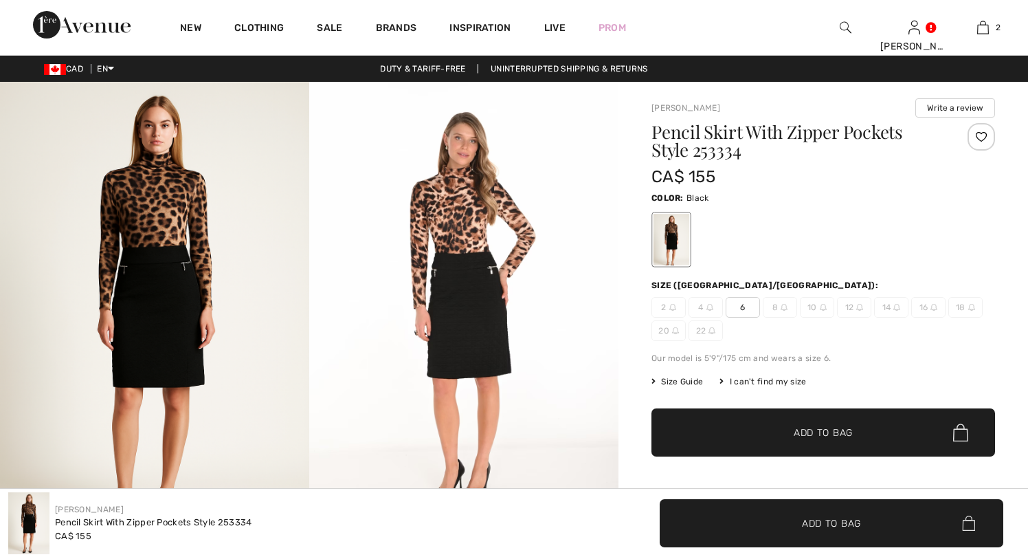
checkbox input "true"
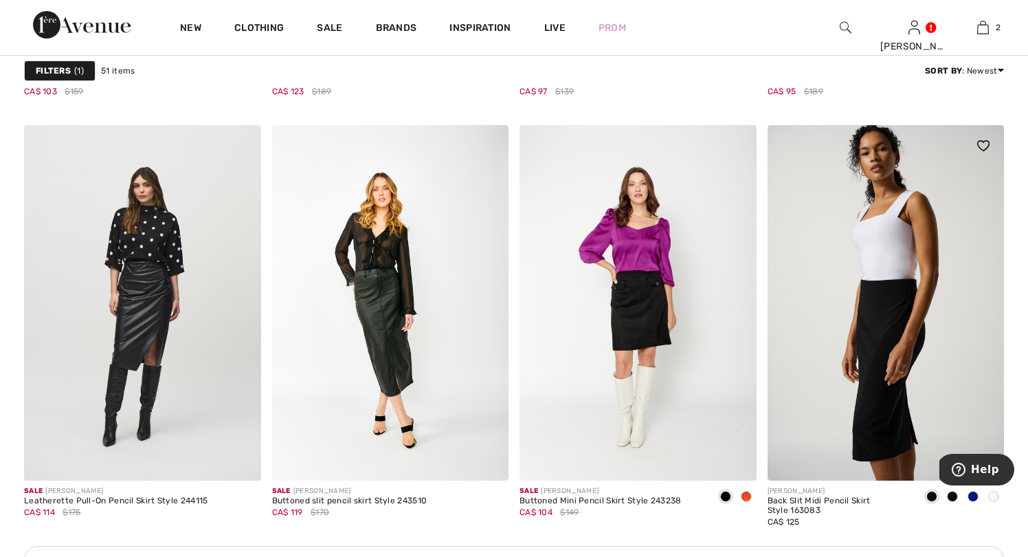
scroll to position [4598, 0]
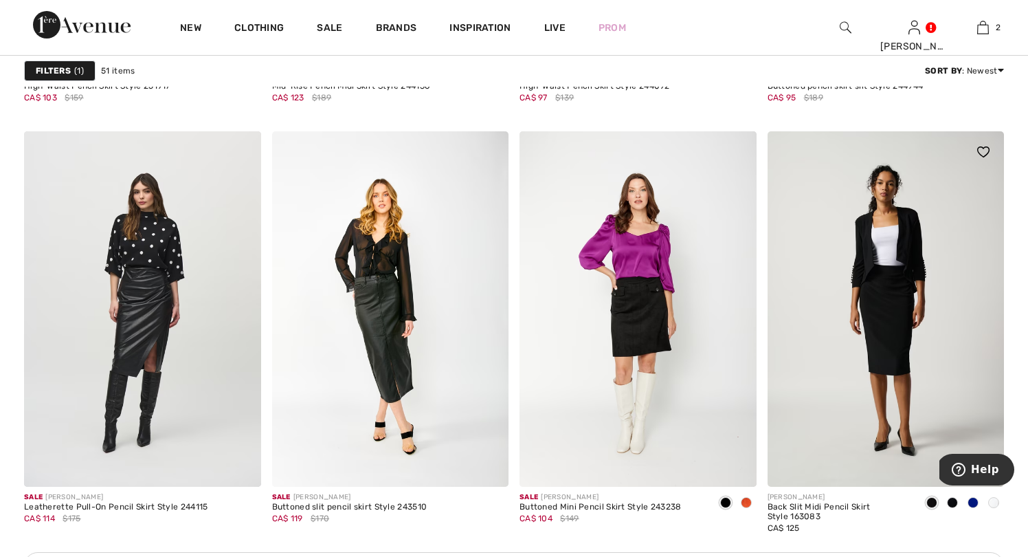
click at [843, 441] on img at bounding box center [886, 308] width 237 height 355
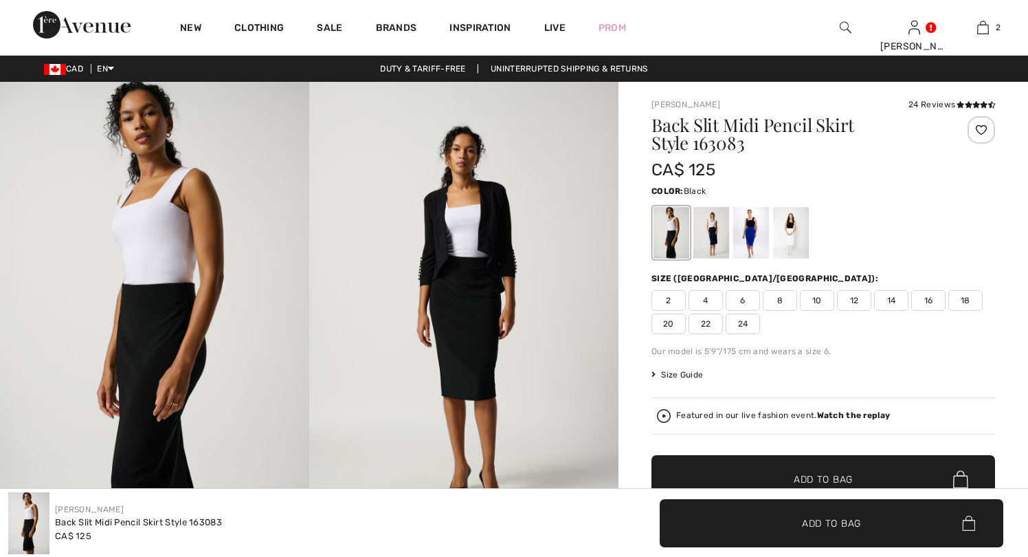
checkbox input "true"
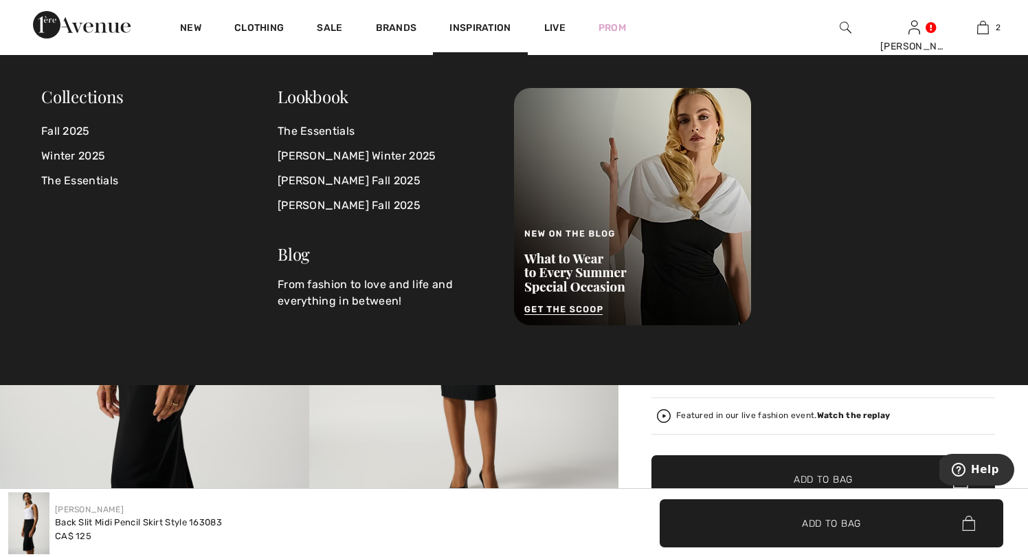
click at [469, 22] on span "Inspiration" at bounding box center [479, 29] width 61 height 14
click at [378, 153] on link "[PERSON_NAME] Winter 2025" at bounding box center [388, 156] width 220 height 25
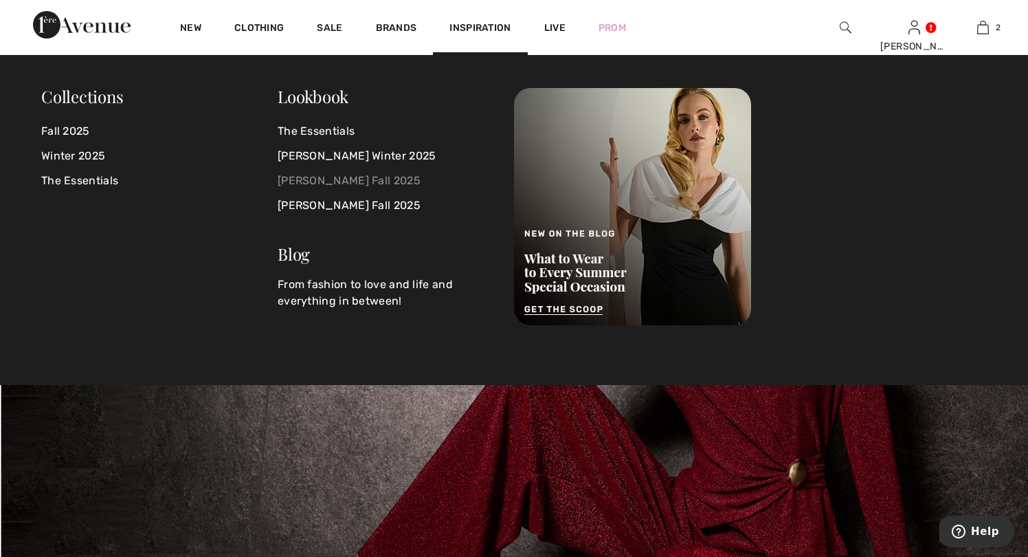
click at [320, 175] on link "[PERSON_NAME] Fall 2025" at bounding box center [388, 180] width 220 height 25
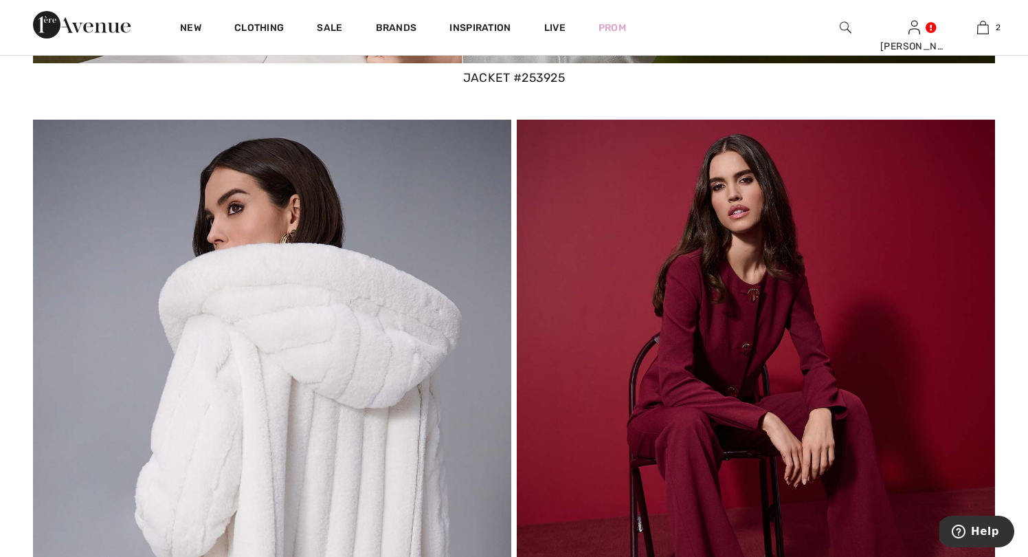
scroll to position [1780, 0]
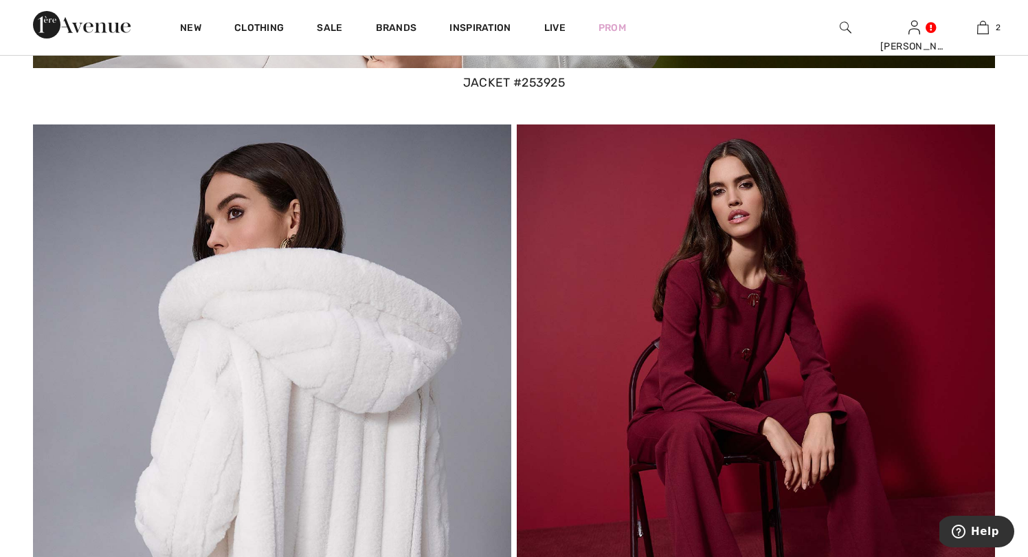
click at [317, 375] on img at bounding box center [272, 363] width 478 height 478
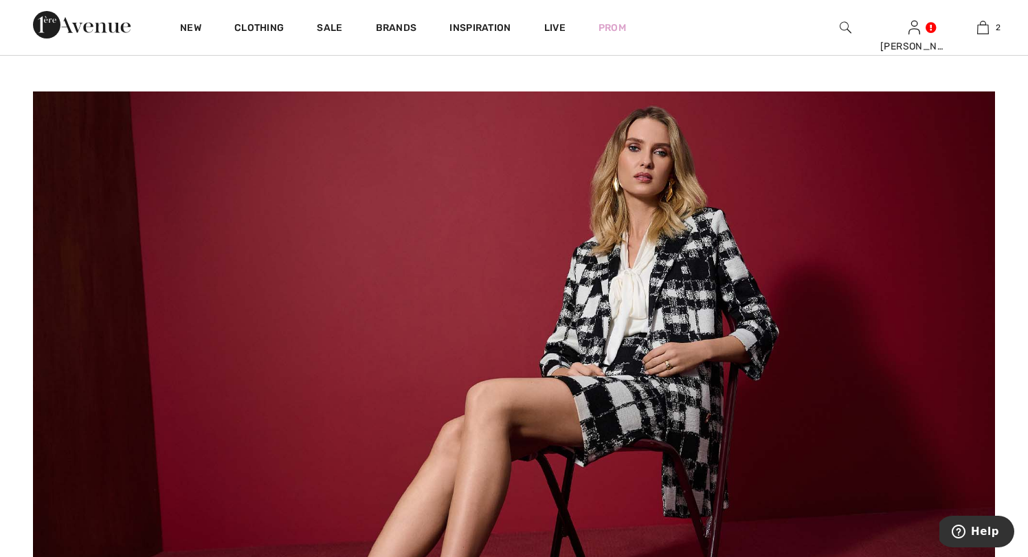
scroll to position [5616, 0]
